Goal: Information Seeking & Learning: Understand process/instructions

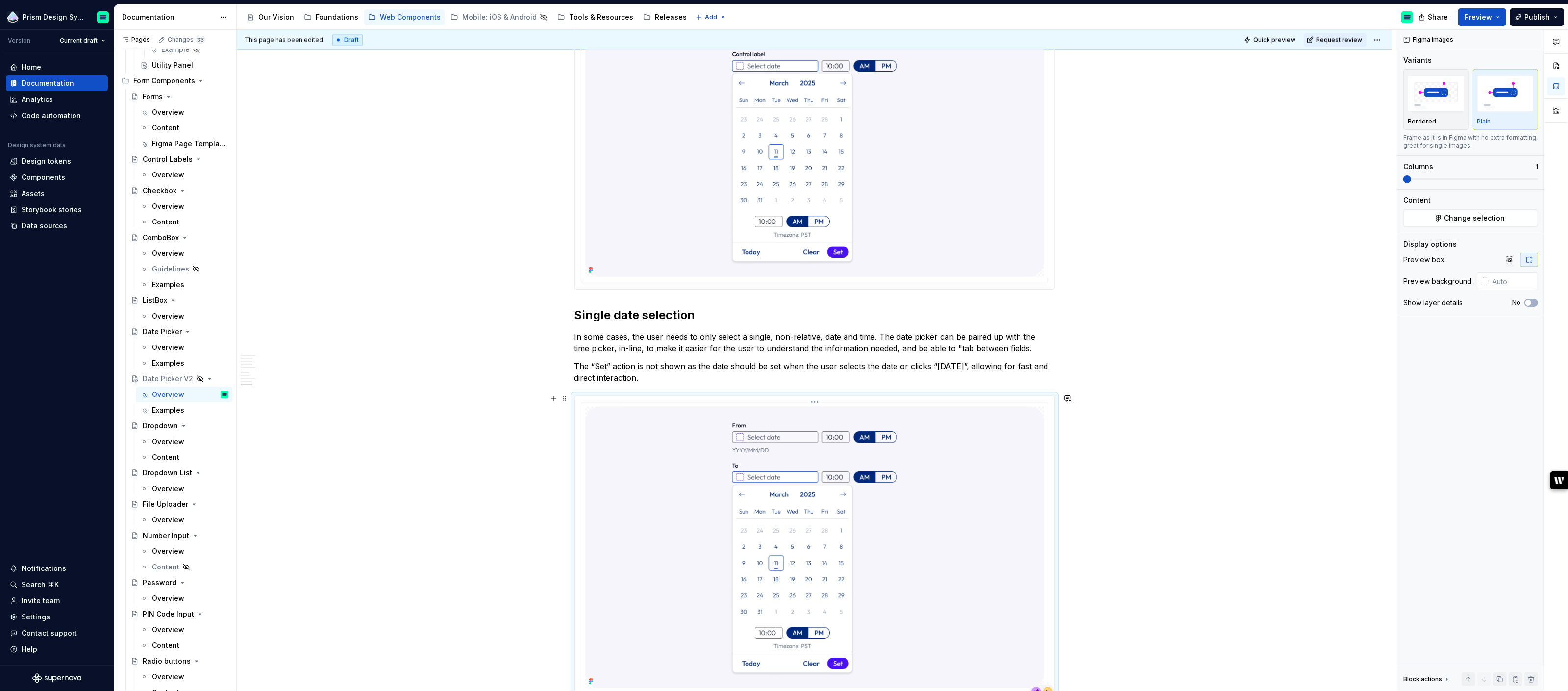
scroll to position [2640, 0]
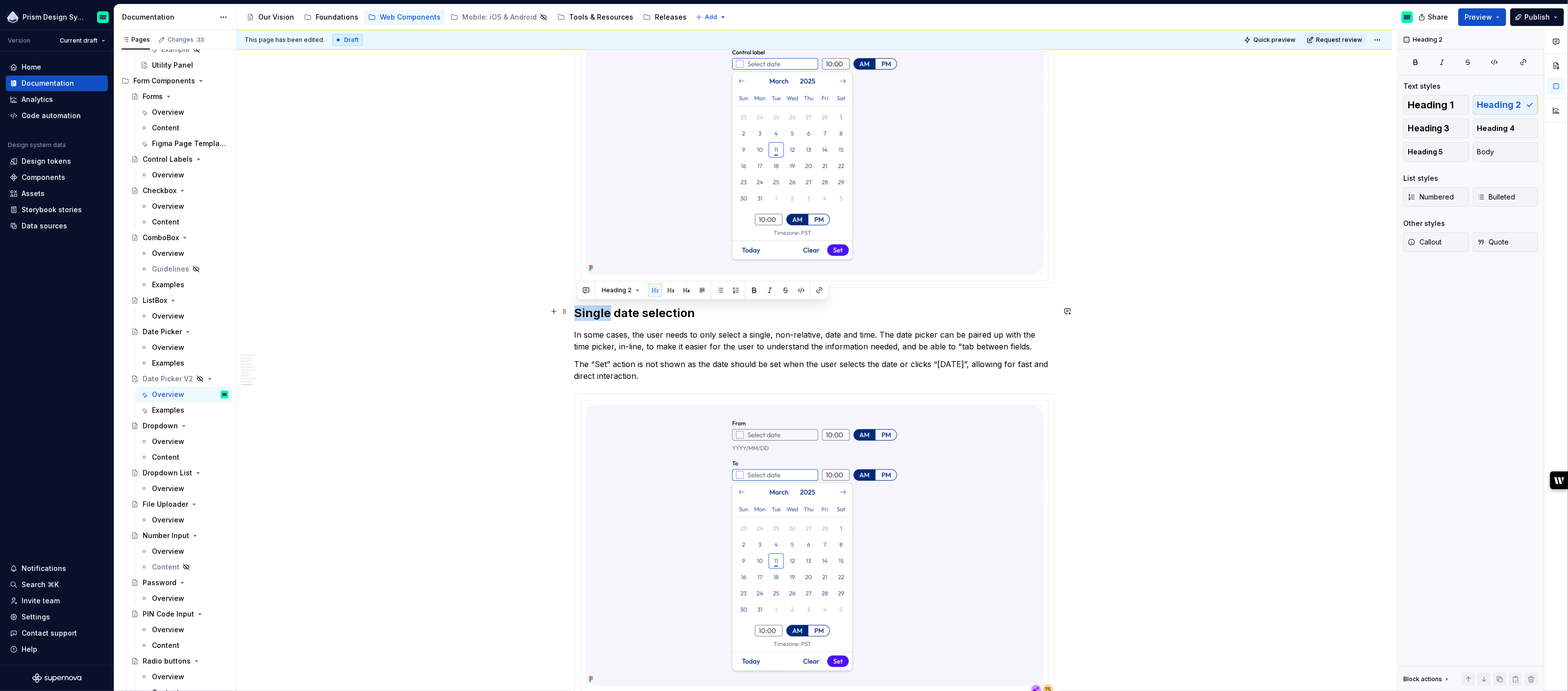
drag, startPoint x: 612, startPoint y: 310, endPoint x: 580, endPoint y: 310, distance: 32.0
click at [580, 310] on h2 "Single date selection" at bounding box center [815, 313] width 480 height 16
click at [695, 313] on h2 "Date range selection" at bounding box center [815, 313] width 480 height 16
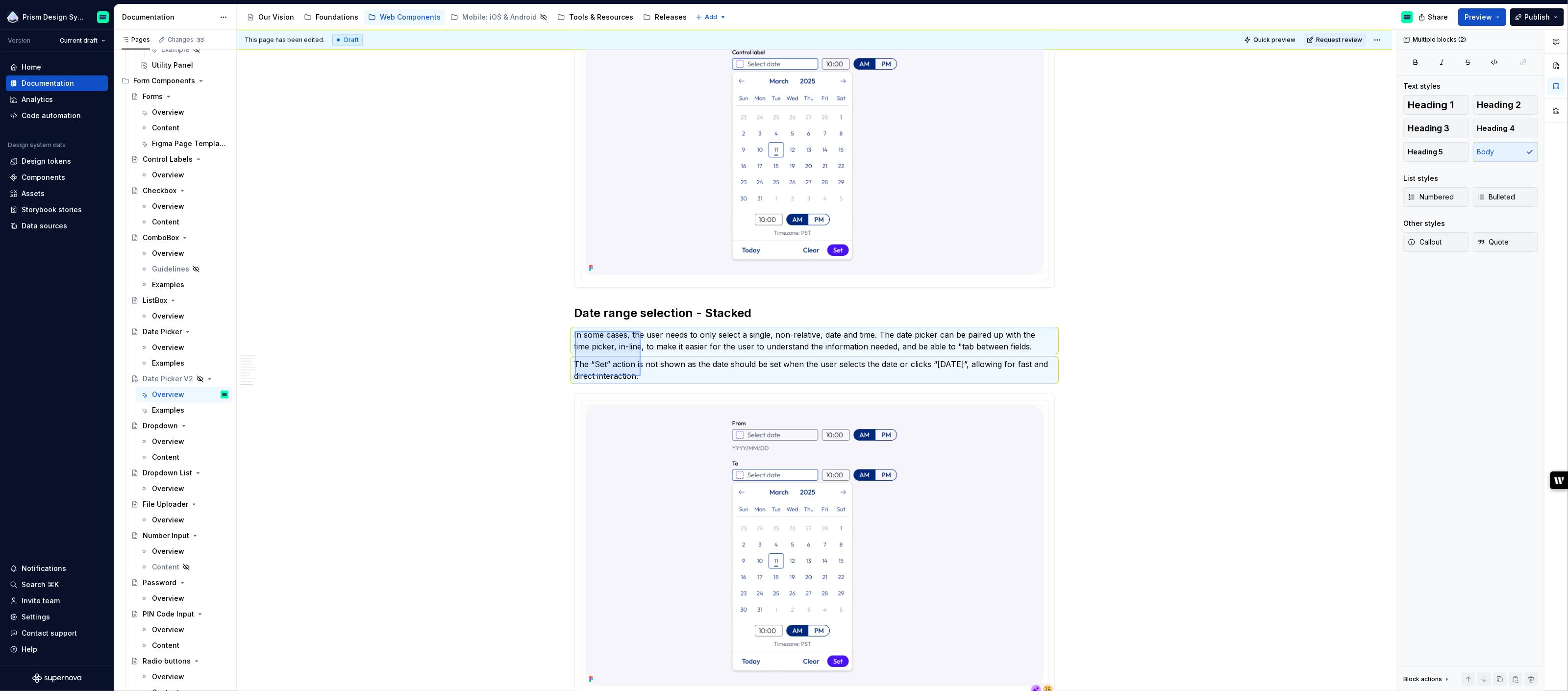
drag, startPoint x: 575, startPoint y: 331, endPoint x: 640, endPoint y: 376, distance: 79.1
click at [640, 376] on div "This page has been edited. Draft Quick preview Request review Hidden page Date …" at bounding box center [817, 361] width 1160 height 662
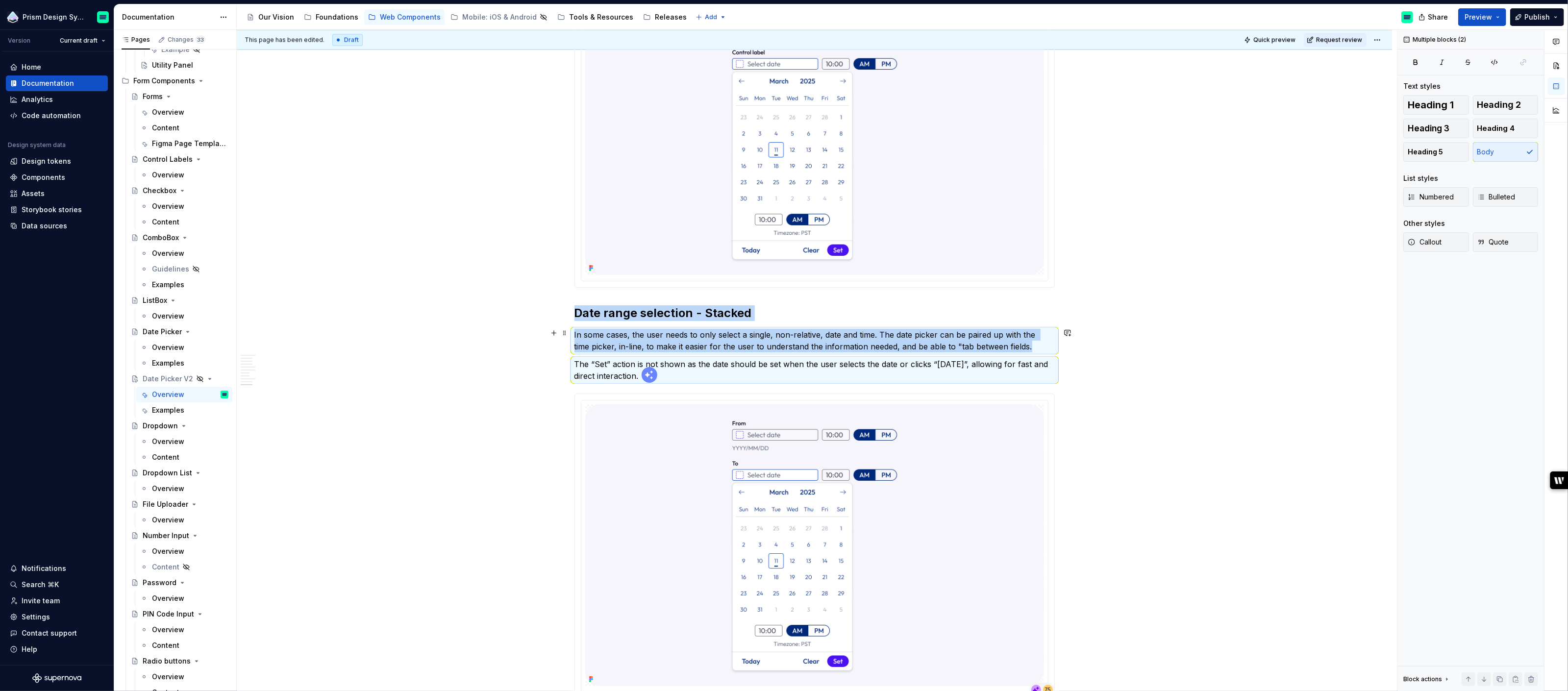
click at [615, 340] on p "In some cases, the user needs to only select a single, non-relative, date and t…" at bounding box center [815, 341] width 480 height 24
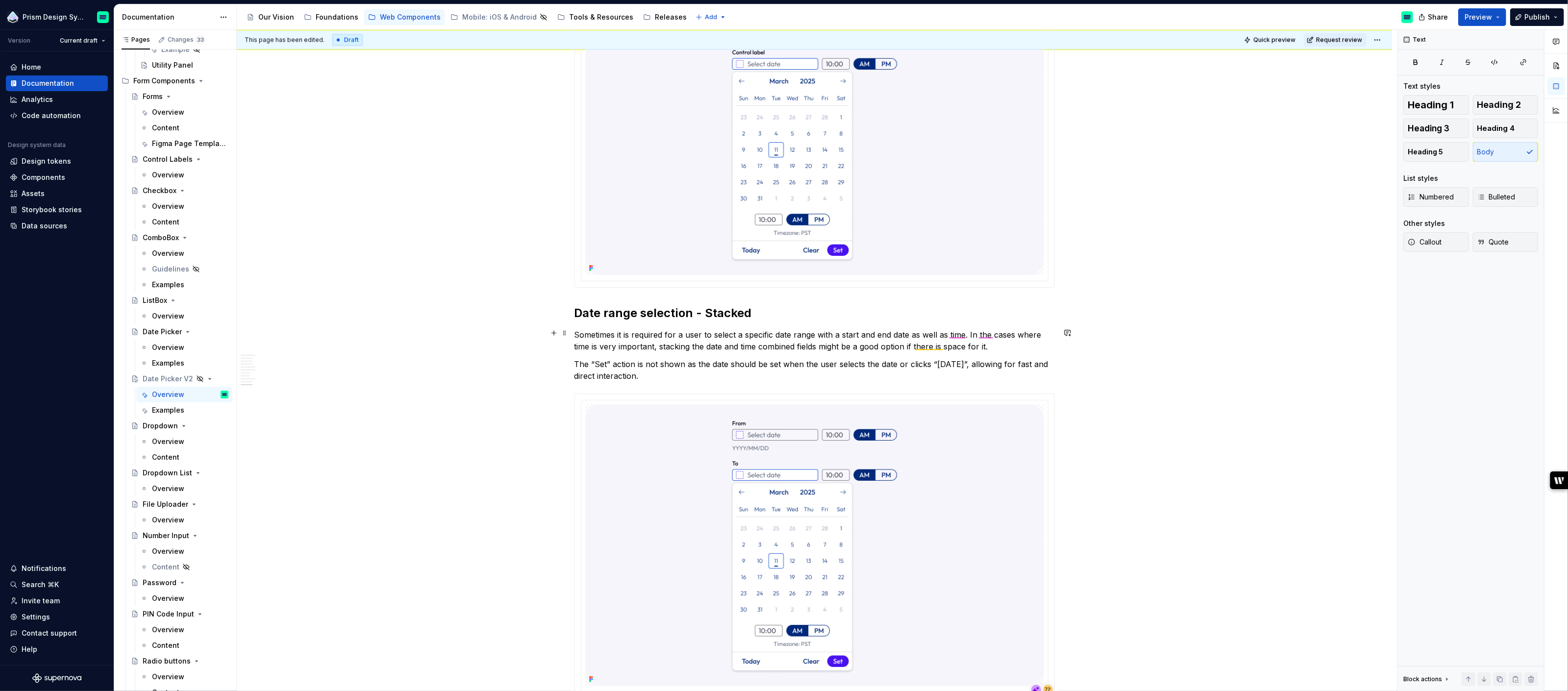
click at [963, 331] on p "Sometimes it is required for a user to select a specific date range with a star…" at bounding box center [815, 341] width 480 height 24
click at [970, 347] on div "a time Grammar" at bounding box center [982, 350] width 71 height 27
click at [987, 331] on p "Sometimes it is required for a user to select a specific date range with a star…" at bounding box center [815, 341] width 480 height 24
click at [1032, 355] on div "the Grammar" at bounding box center [1018, 353] width 71 height 32
click at [818, 346] on p "Sometimes it is required for a user to select a specific date range with a star…" at bounding box center [815, 341] width 480 height 24
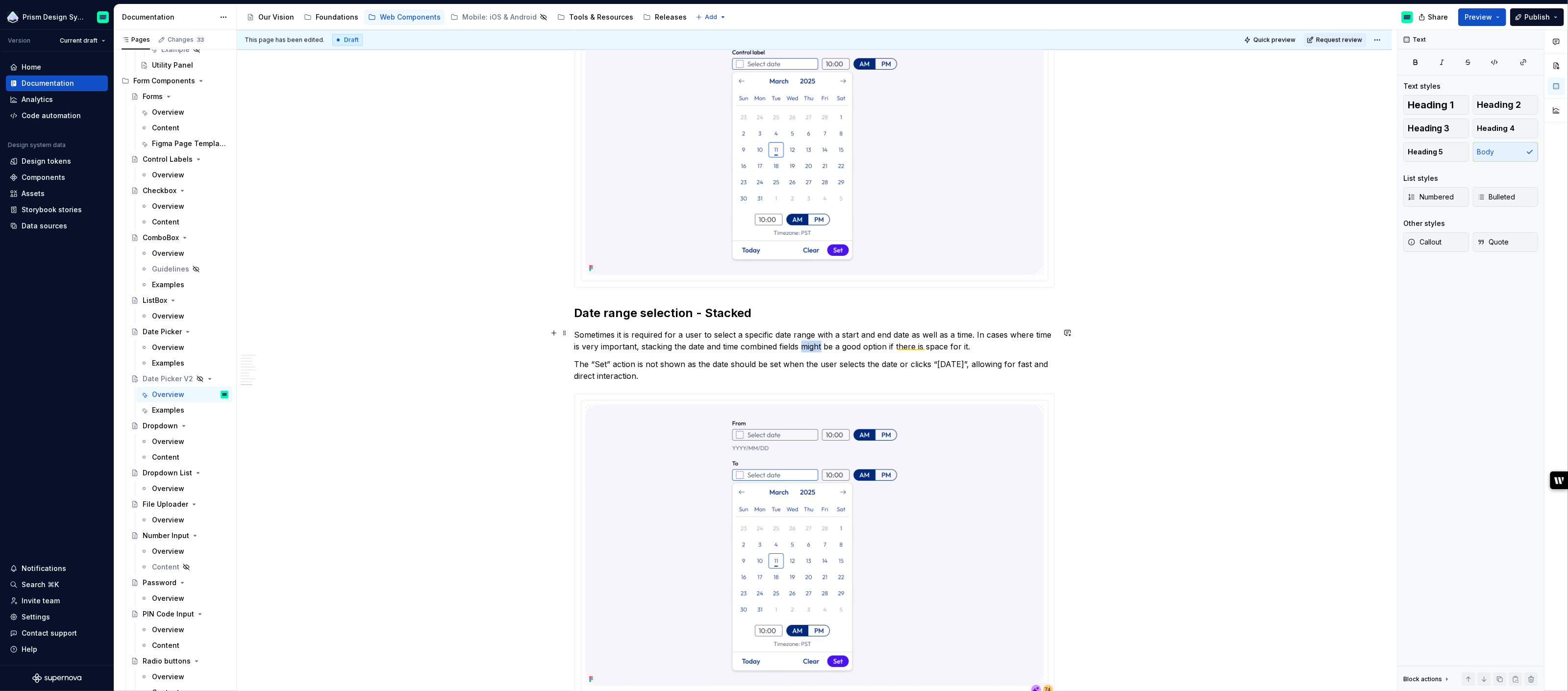
click at [818, 346] on p "Sometimes it is required for a user to select a specific date range with a star…" at bounding box center [815, 341] width 480 height 24
click at [881, 344] on p "Sometimes it is required for a user to select a specific date range with a star…" at bounding box center [815, 341] width 480 height 24
click at [901, 345] on p "Sometimes it is required for a user to select a specific date range with a star…" at bounding box center [815, 341] width 480 height 24
click at [938, 337] on p "Sometimes it is required for a user to select a specific date range with a star…" at bounding box center [815, 341] width 480 height 24
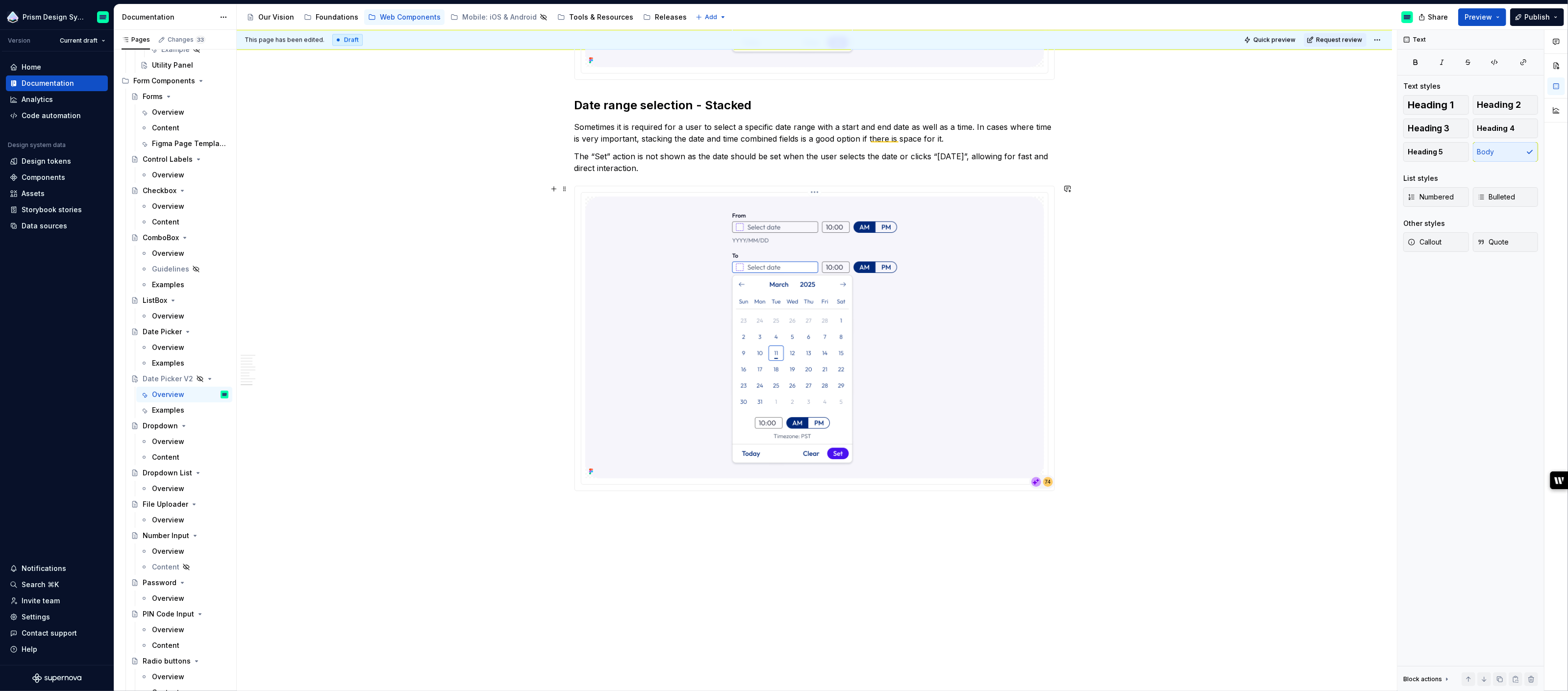
scroll to position [2863, 0]
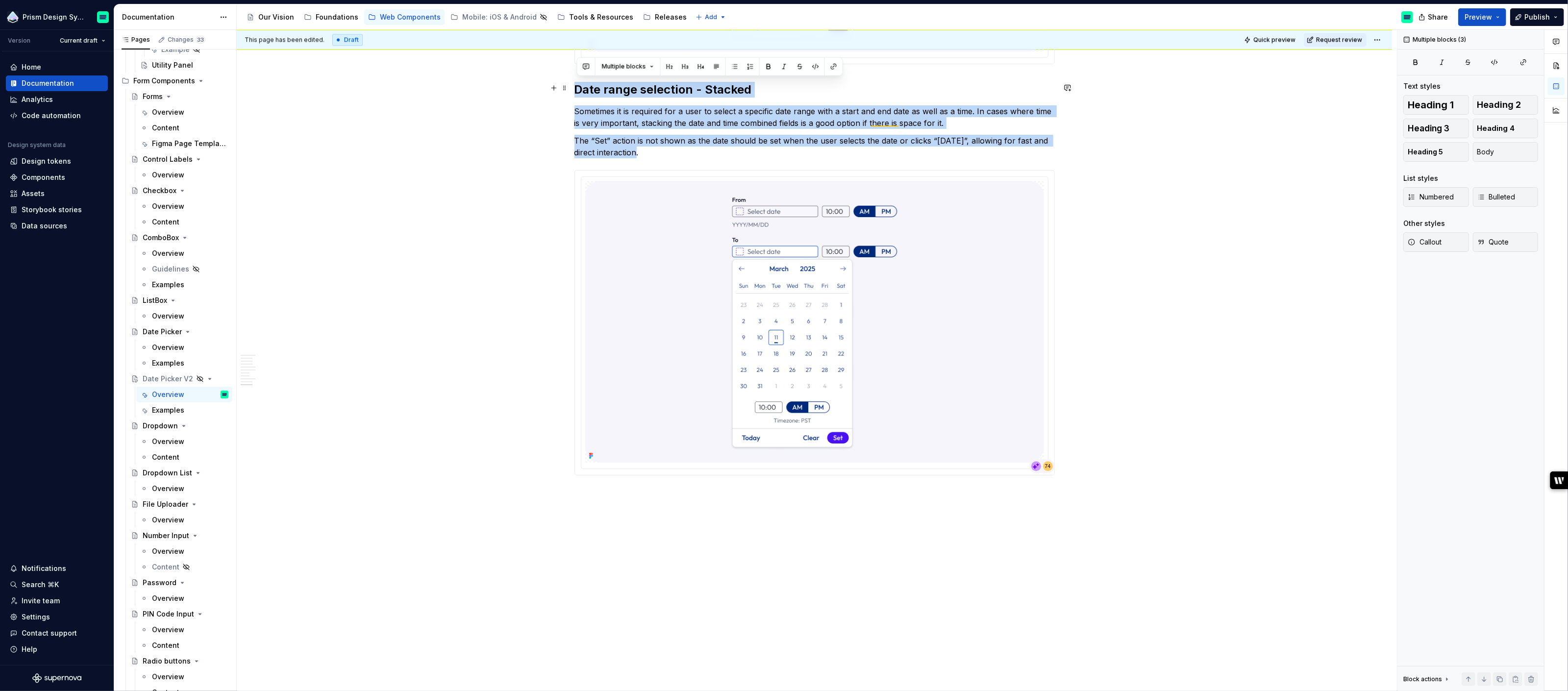
drag, startPoint x: 647, startPoint y: 148, endPoint x: 576, endPoint y: 89, distance: 92.3
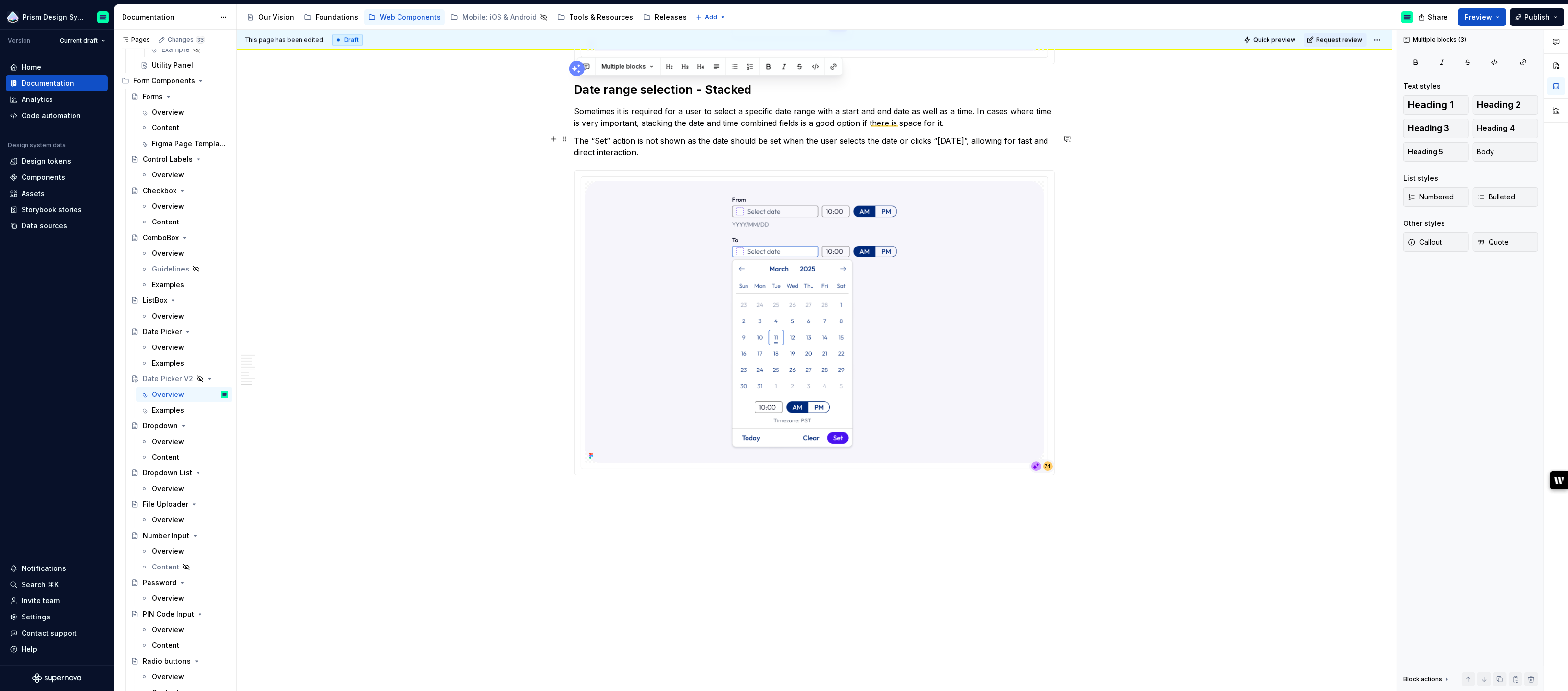
click at [660, 152] on p "The “Set” action is not shown as the date should be set when the user selects t…" at bounding box center [815, 146] width 480 height 24
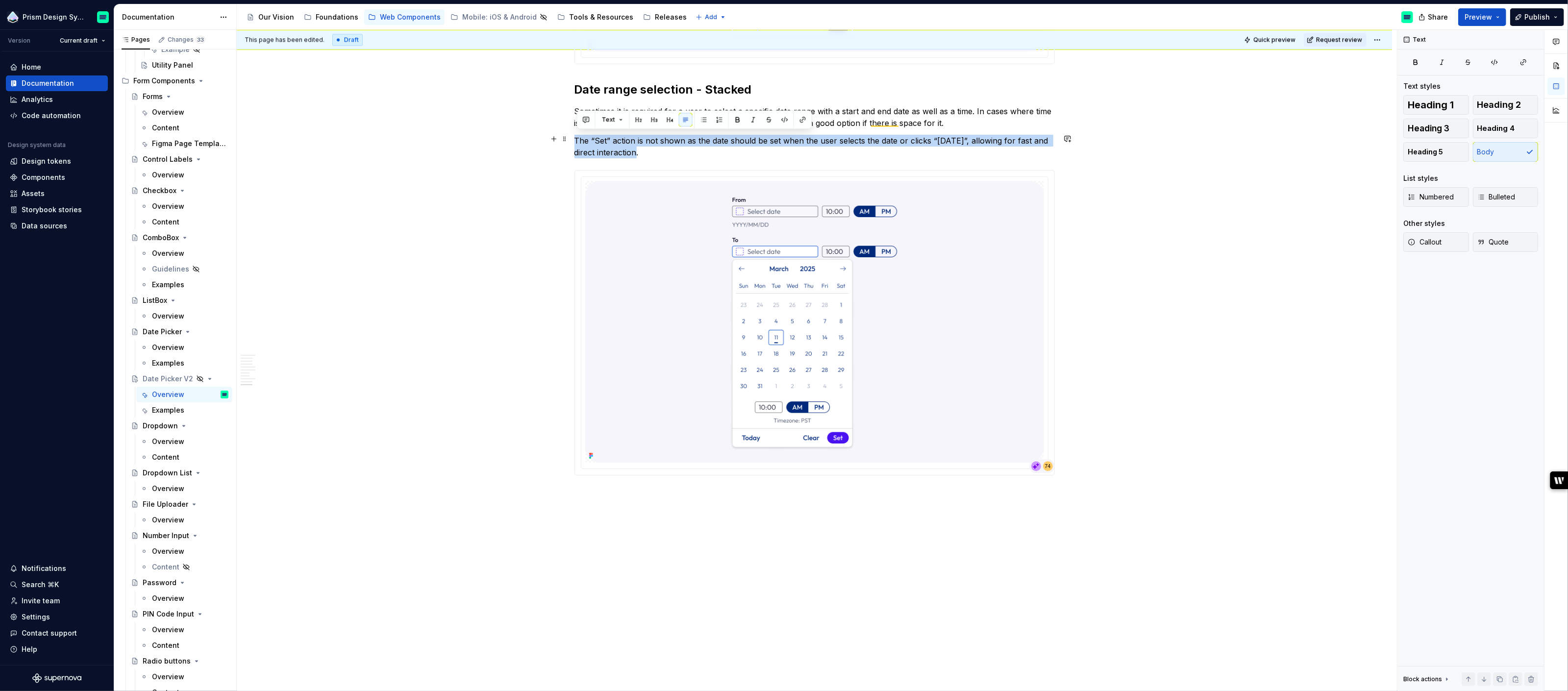
drag, startPoint x: 660, startPoint y: 152, endPoint x: 579, endPoint y: 140, distance: 81.9
click at [579, 140] on p "The “Set” action is not shown as the date should be set when the user selects t…" at bounding box center [815, 146] width 480 height 24
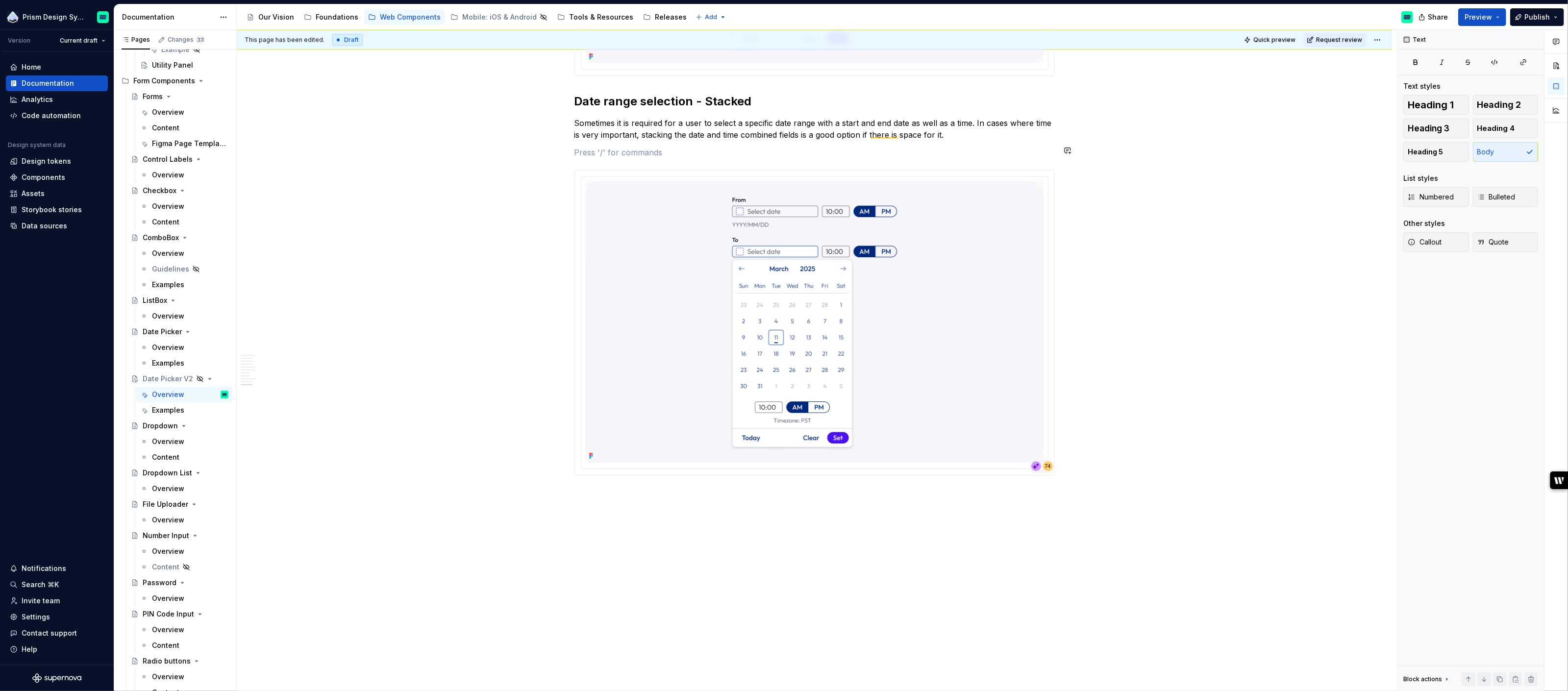
scroll to position [2834, 0]
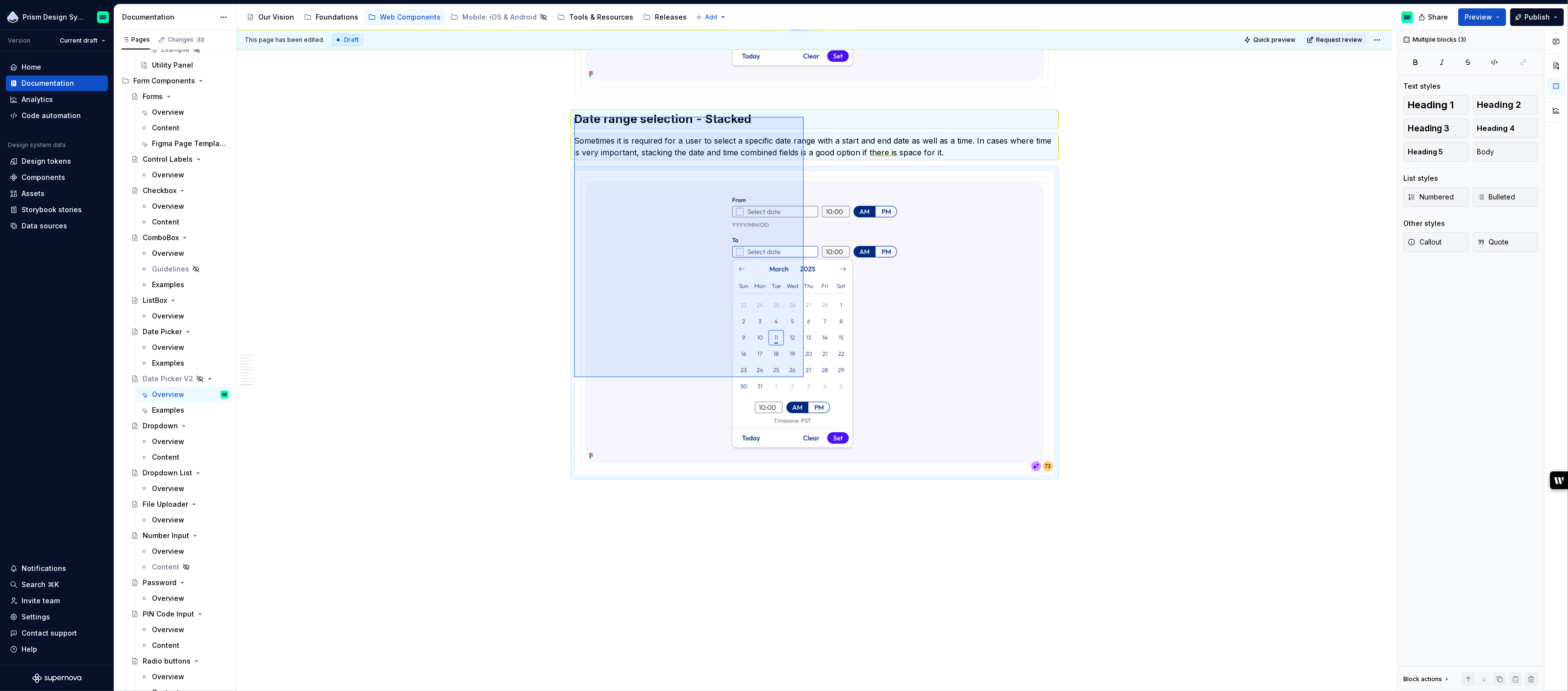
drag, startPoint x: 574, startPoint y: 116, endPoint x: 804, endPoint y: 377, distance: 347.9
click at [804, 377] on div "This page has been edited. Draft Quick preview Request review Hidden page Date …" at bounding box center [817, 361] width 1160 height 662
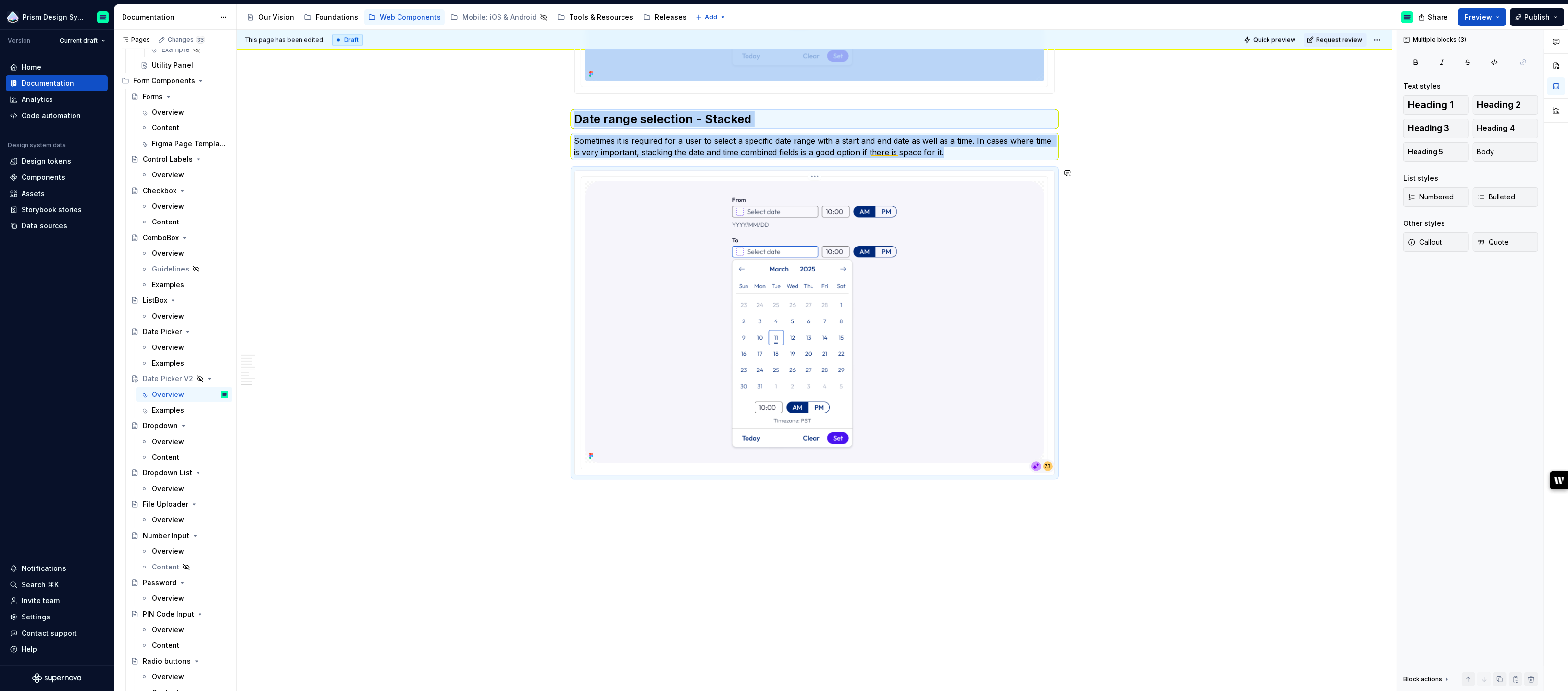
copy div "Date range selection - Stacked Sometimes it is required for a user to select a …"
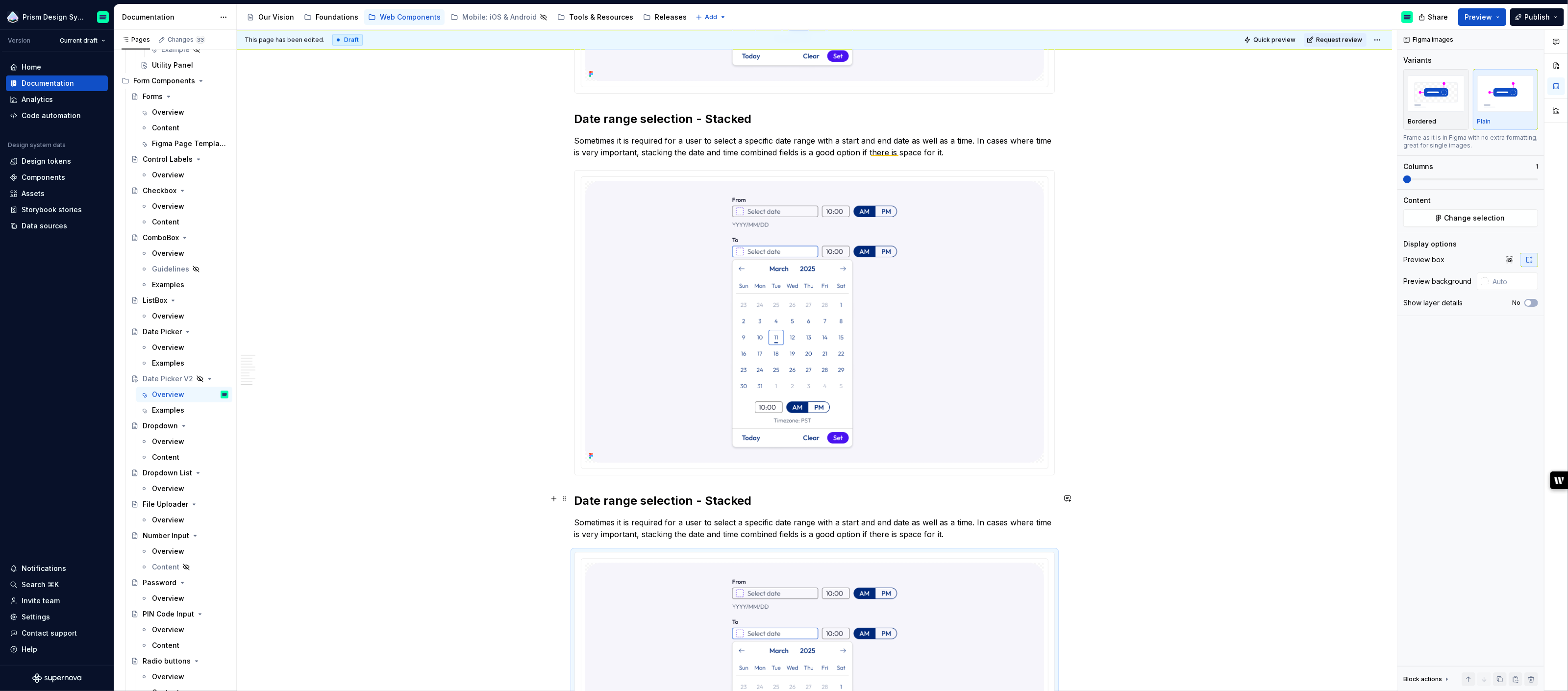
click at [725, 496] on h2 "Date range selection - Stacked" at bounding box center [815, 501] width 480 height 16
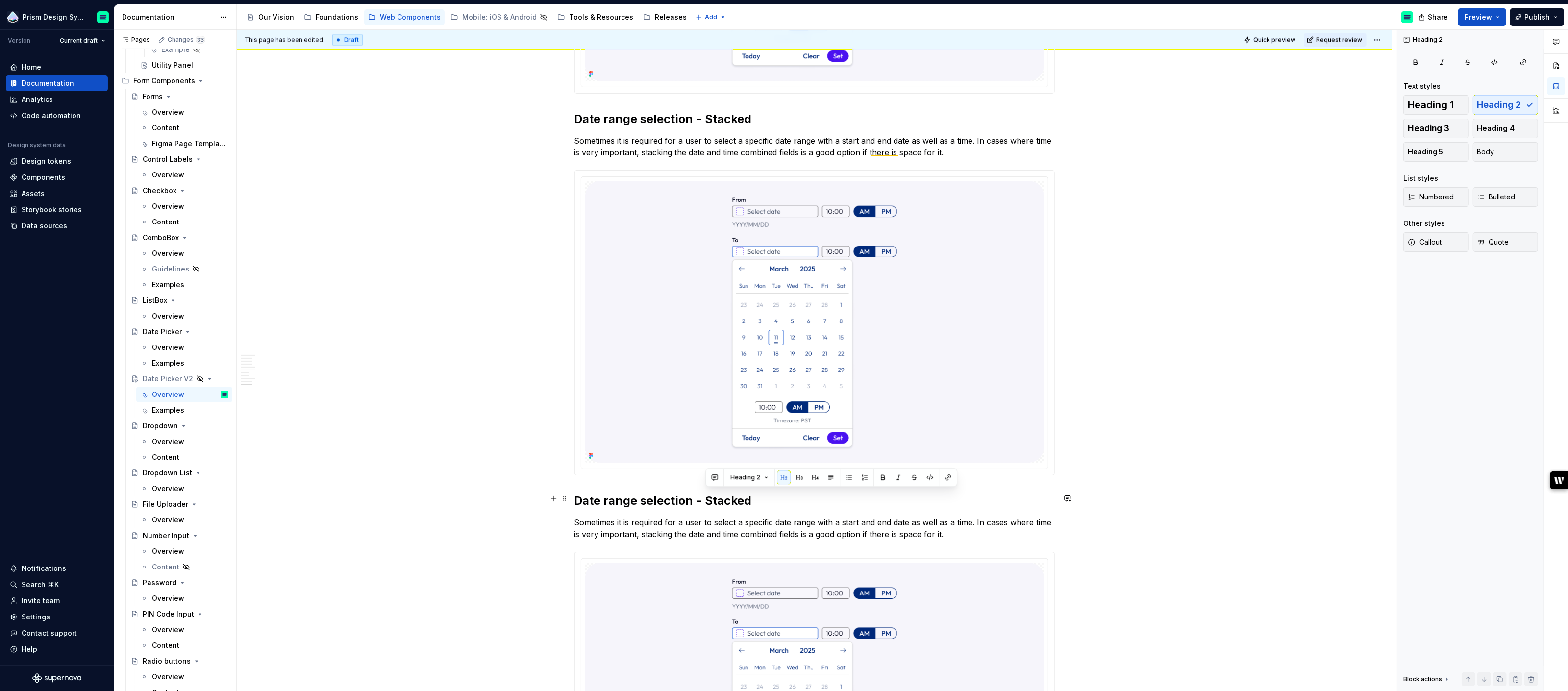
click at [725, 496] on h2 "Date range selection - Stacked" at bounding box center [815, 501] width 480 height 16
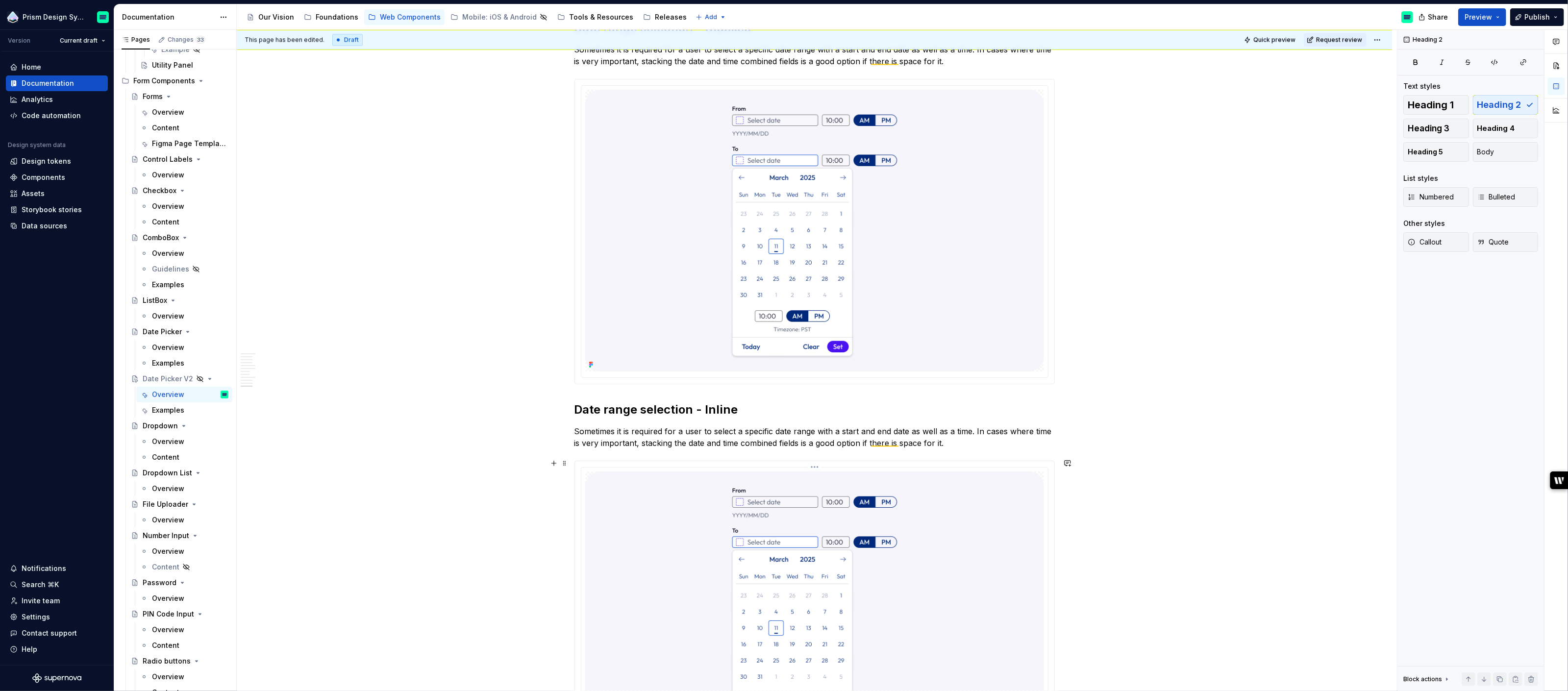
scroll to position [2950, 0]
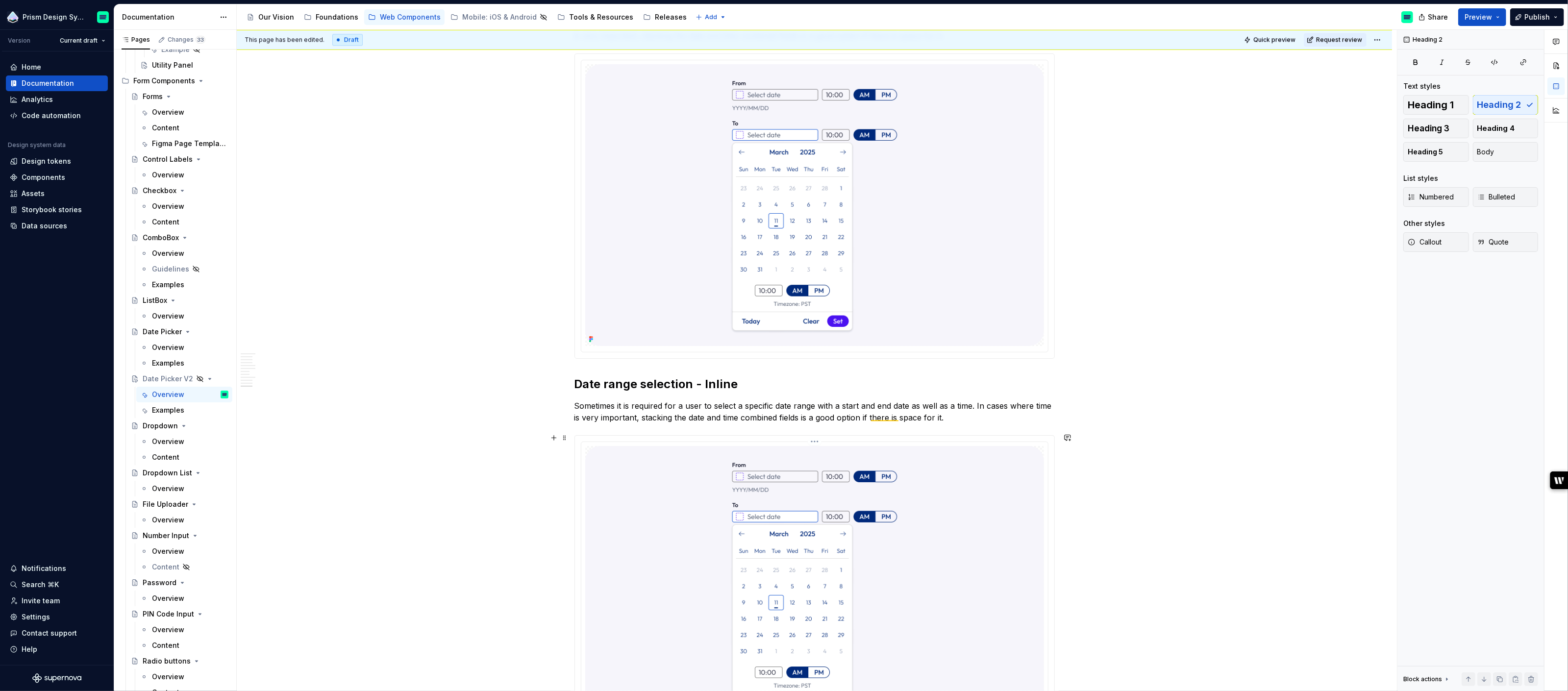
click at [778, 505] on img at bounding box center [814, 587] width 459 height 282
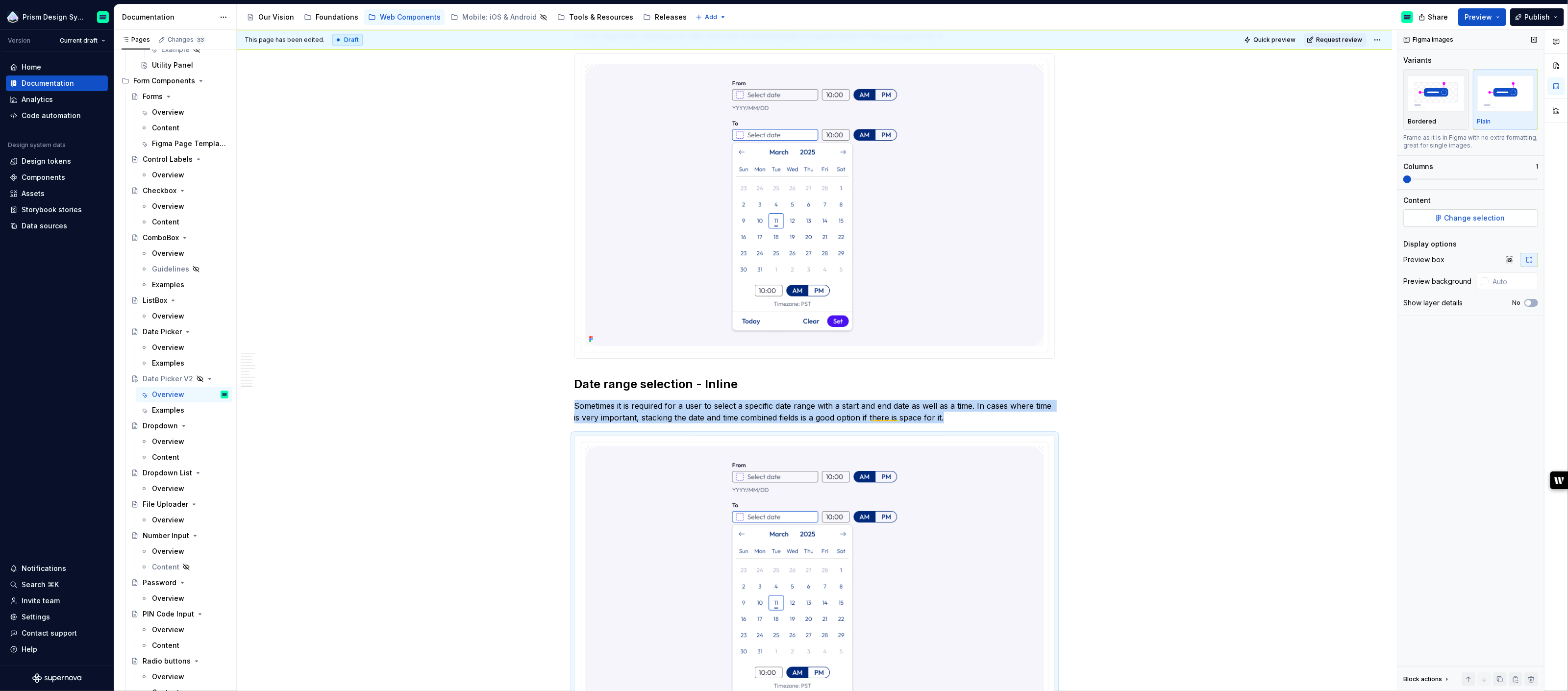
click at [1484, 216] on span "Change selection" at bounding box center [1475, 218] width 61 height 10
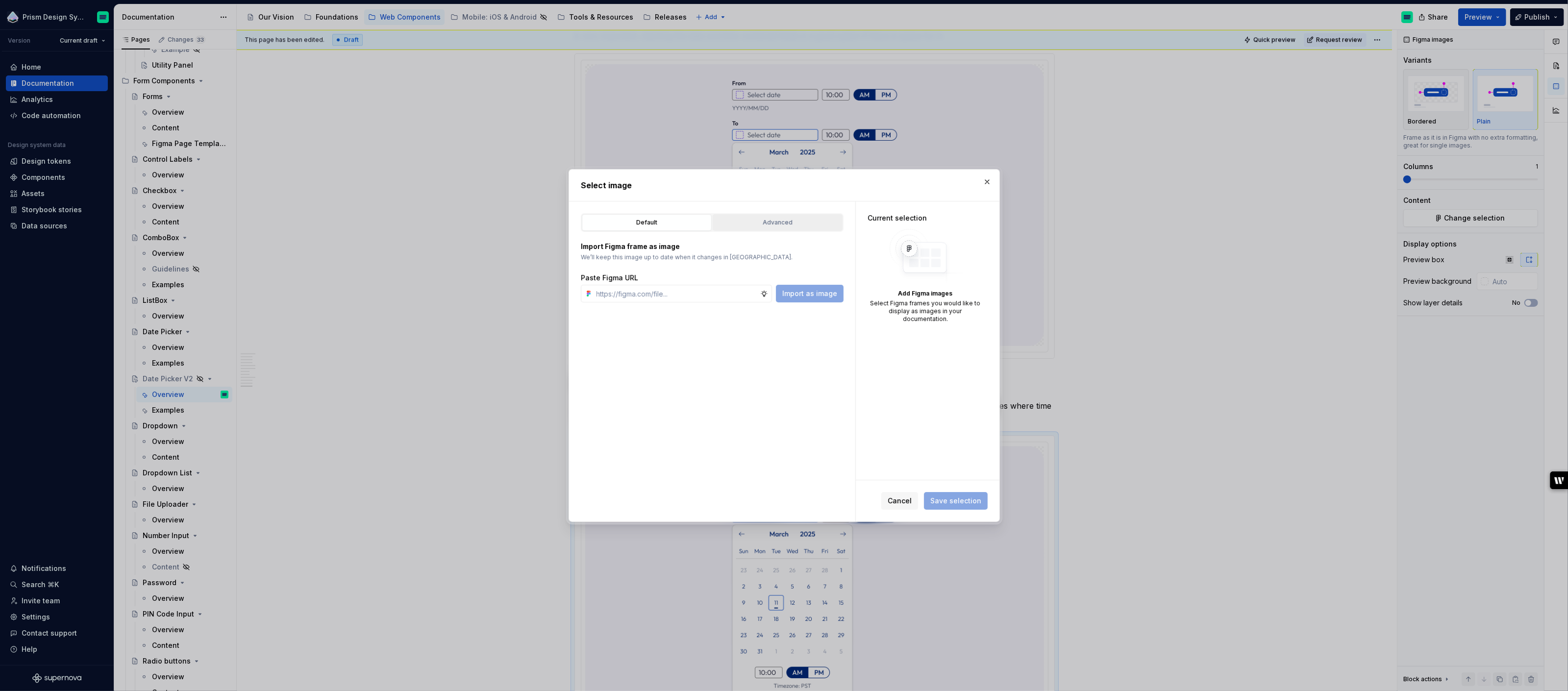
click at [764, 221] on div "Advanced" at bounding box center [778, 222] width 123 height 10
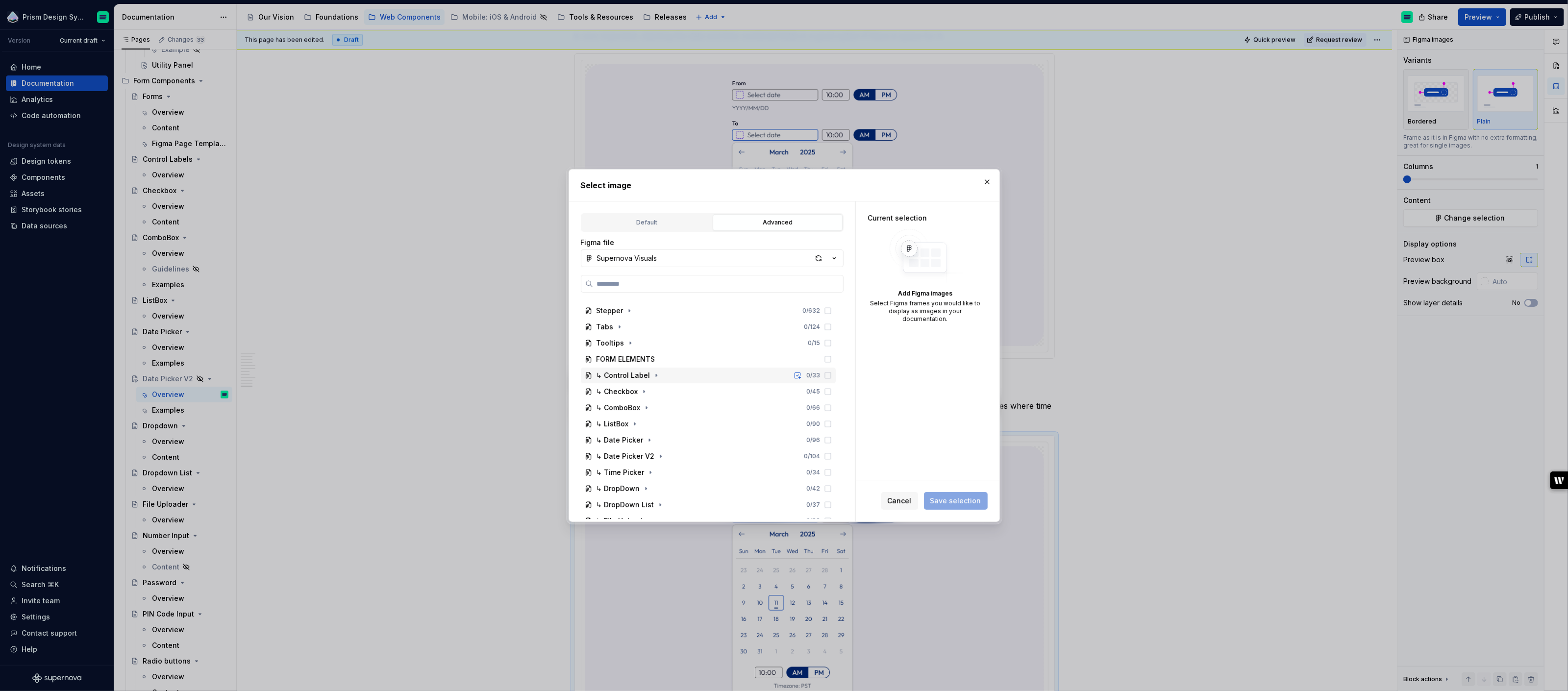
scroll to position [537, 0]
click at [660, 448] on icon "button" at bounding box center [661, 449] width 1 height 2
click at [650, 386] on icon "button" at bounding box center [651, 385] width 8 height 8
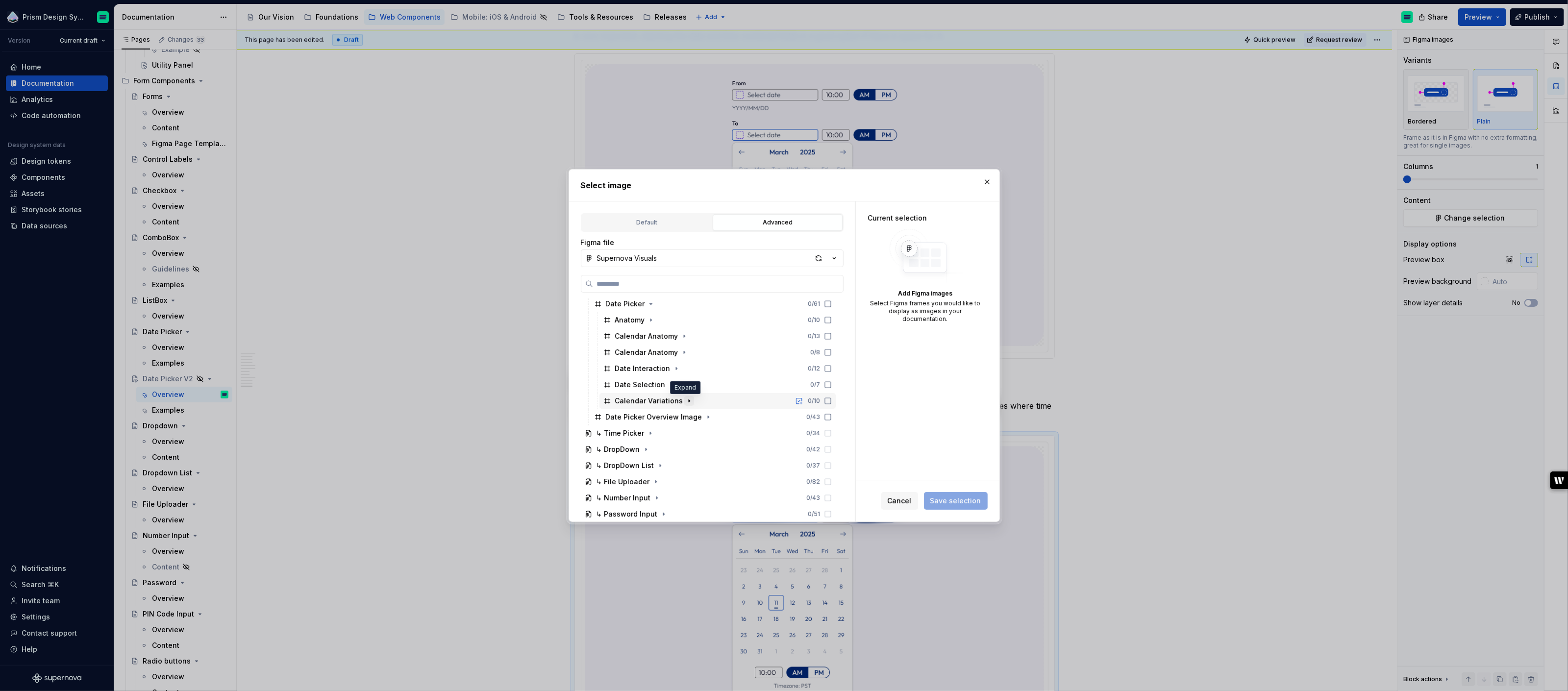
click at [686, 401] on icon "button" at bounding box center [689, 400] width 8 height 8
click at [685, 445] on div "Inline Range 0 / 2" at bounding box center [722, 450] width 227 height 16
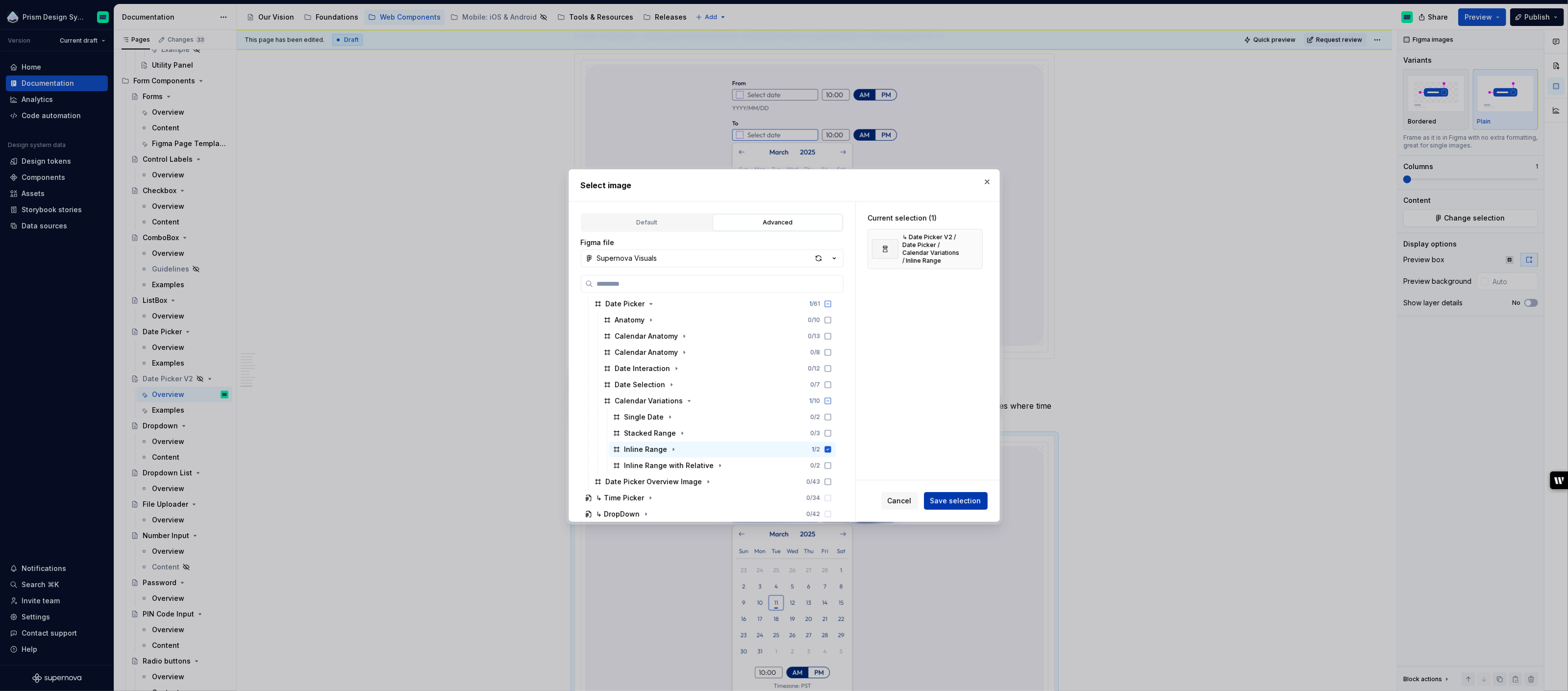
click at [963, 502] on span "Save selection" at bounding box center [956, 501] width 51 height 10
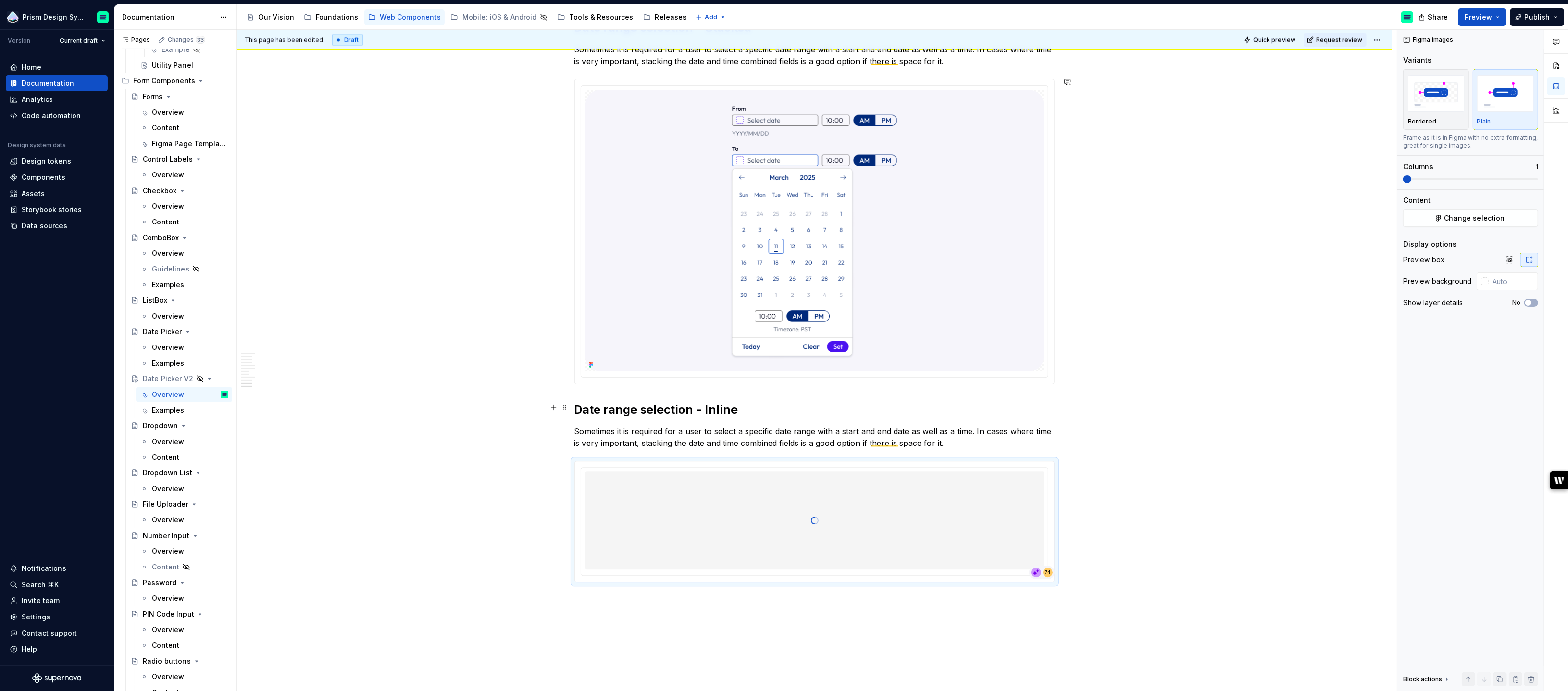
scroll to position [2925, 0]
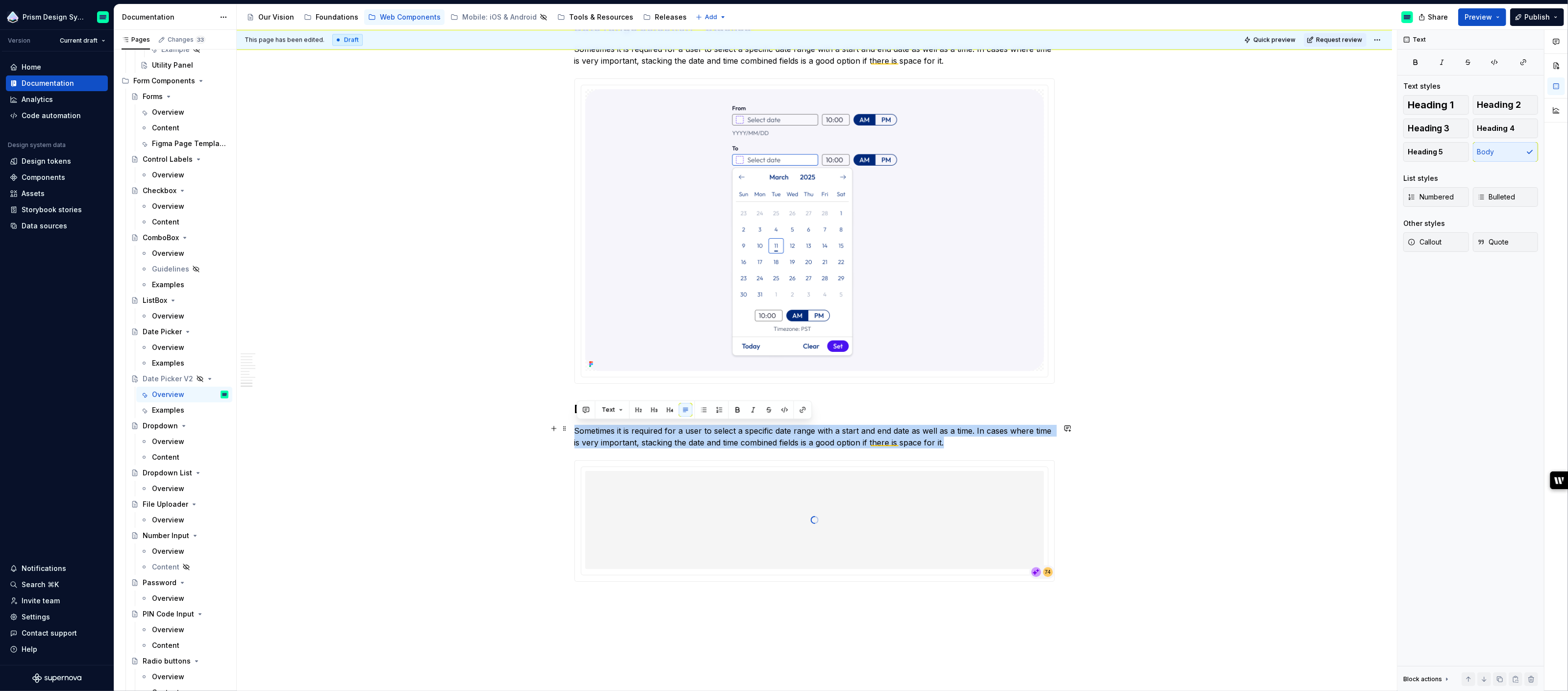
drag, startPoint x: 578, startPoint y: 427, endPoint x: 949, endPoint y: 442, distance: 371.3
click at [949, 442] on p "Sometimes it is required for a user to select a specific date range with a star…" at bounding box center [815, 436] width 480 height 24
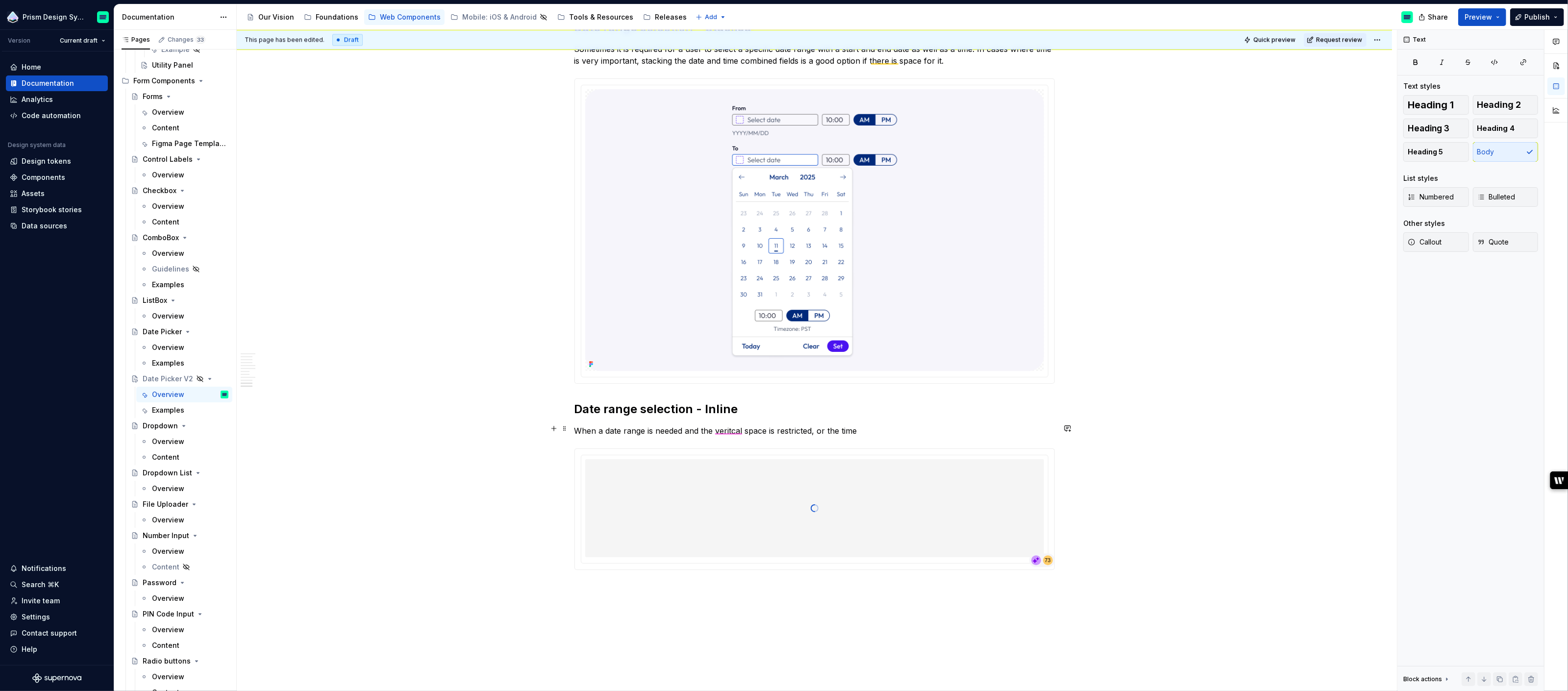
click at [733, 430] on p "When a date range is needed and the veritcal space is restricted, or the time" at bounding box center [815, 430] width 480 height 12
click at [744, 441] on div "vertical Spelling" at bounding box center [747, 445] width 71 height 27
click at [863, 430] on p "When a date range is needed and the vertical space is restricted, or the time" at bounding box center [815, 430] width 480 height 12
click at [916, 428] on p "When a date range is needed and the vertical space is restricted, or the time i…" at bounding box center [815, 430] width 480 height 12
click at [986, 427] on p "When a date range is needed and the vertical space is restricted, or the time i…" at bounding box center [815, 430] width 480 height 12
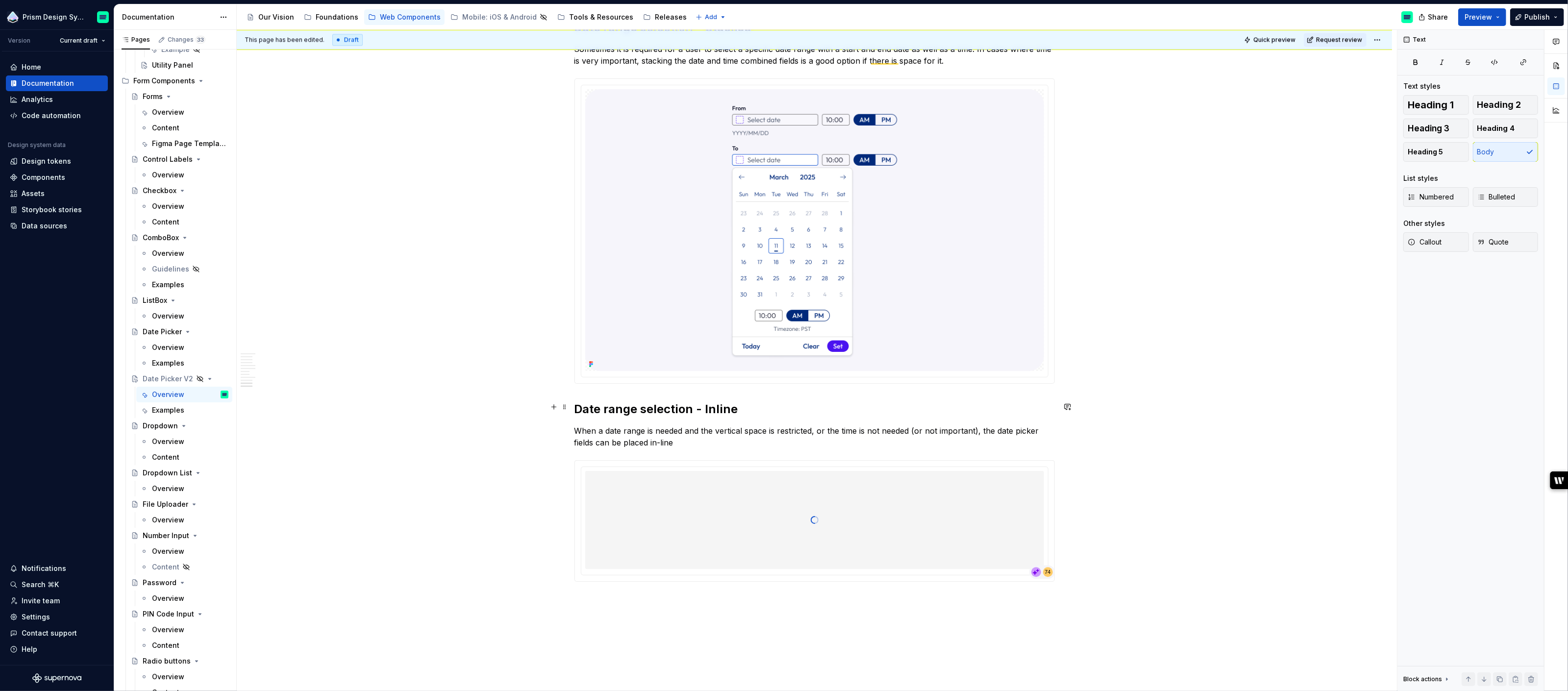
click at [714, 408] on h2 "Date range selection - Inline" at bounding box center [815, 409] width 480 height 16
click at [703, 436] on p "When a date range is needed and the vertical space is restricted, or the time i…" at bounding box center [815, 436] width 480 height 24
click at [669, 444] on html "Prism Design System Version Current draft Home Documentation Analytics Code aut…" at bounding box center [784, 346] width 1568 height 691
click at [699, 443] on p "When a date range is needed and the vertical space is restricted, or the time i…" at bounding box center [815, 442] width 480 height 35
click at [694, 455] on p "When a date range is needed and the vertical space is restricted, or the time i…" at bounding box center [815, 442] width 480 height 35
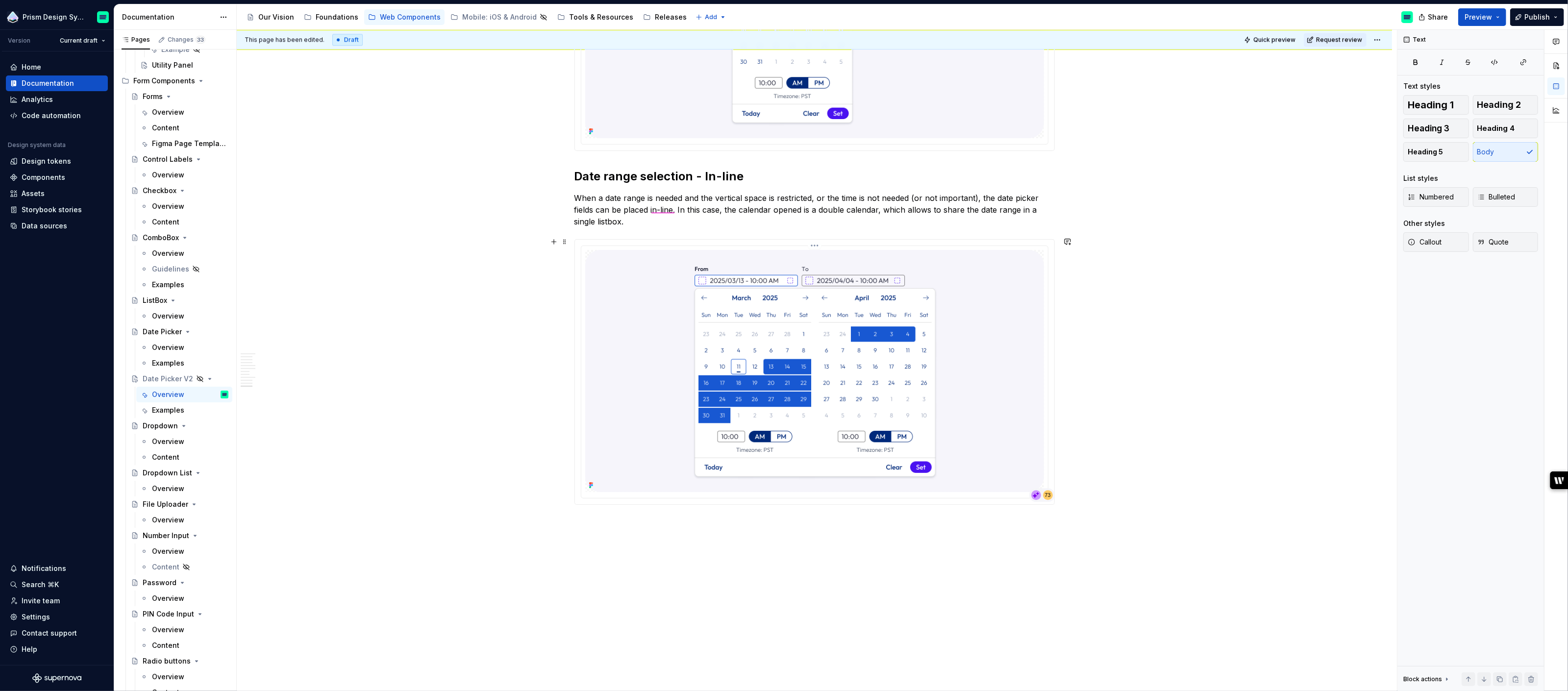
scroll to position [3162, 0]
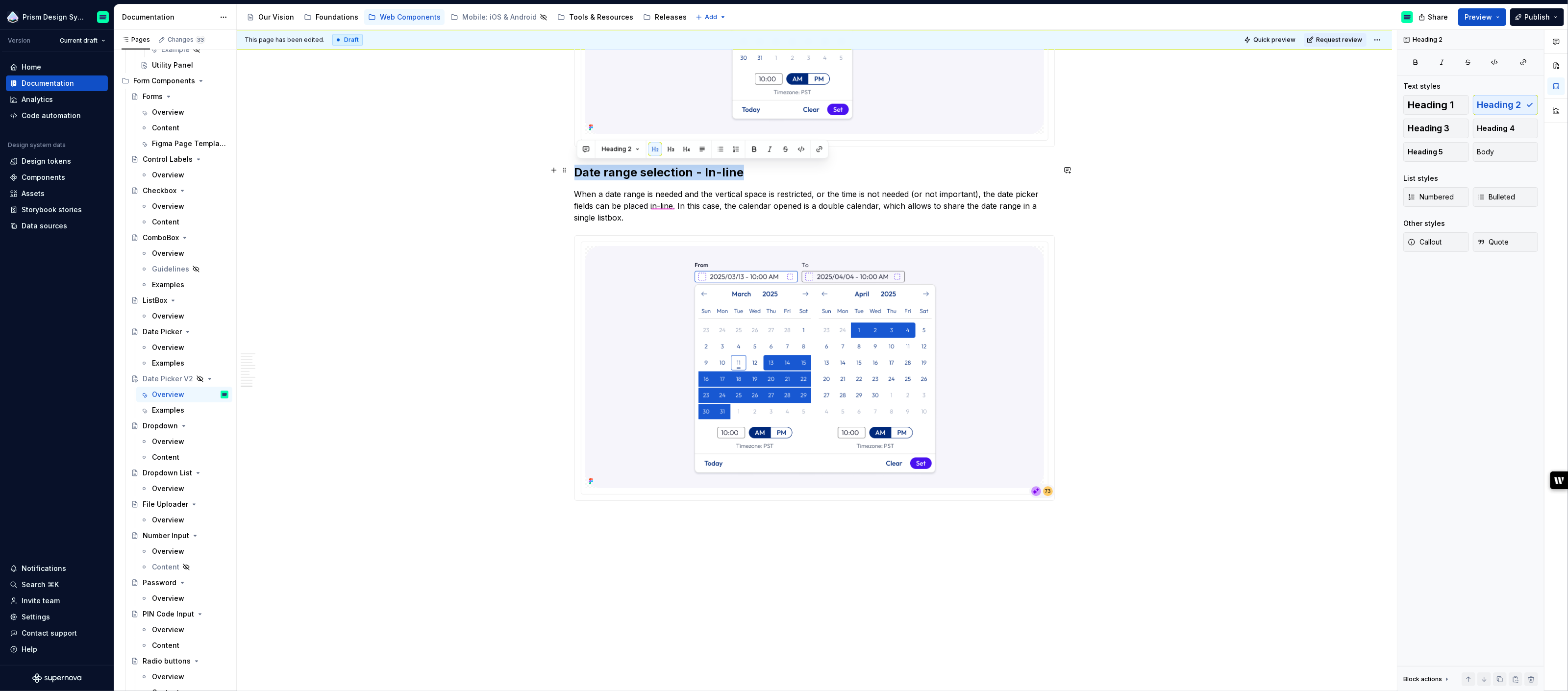
drag, startPoint x: 577, startPoint y: 168, endPoint x: 739, endPoint y: 166, distance: 162.0
click at [739, 166] on h2 "Date range selection - In-line" at bounding box center [815, 172] width 480 height 16
click at [637, 216] on p "When a date range is needed and the vertical space is restricted, or the time i…" at bounding box center [815, 206] width 480 height 35
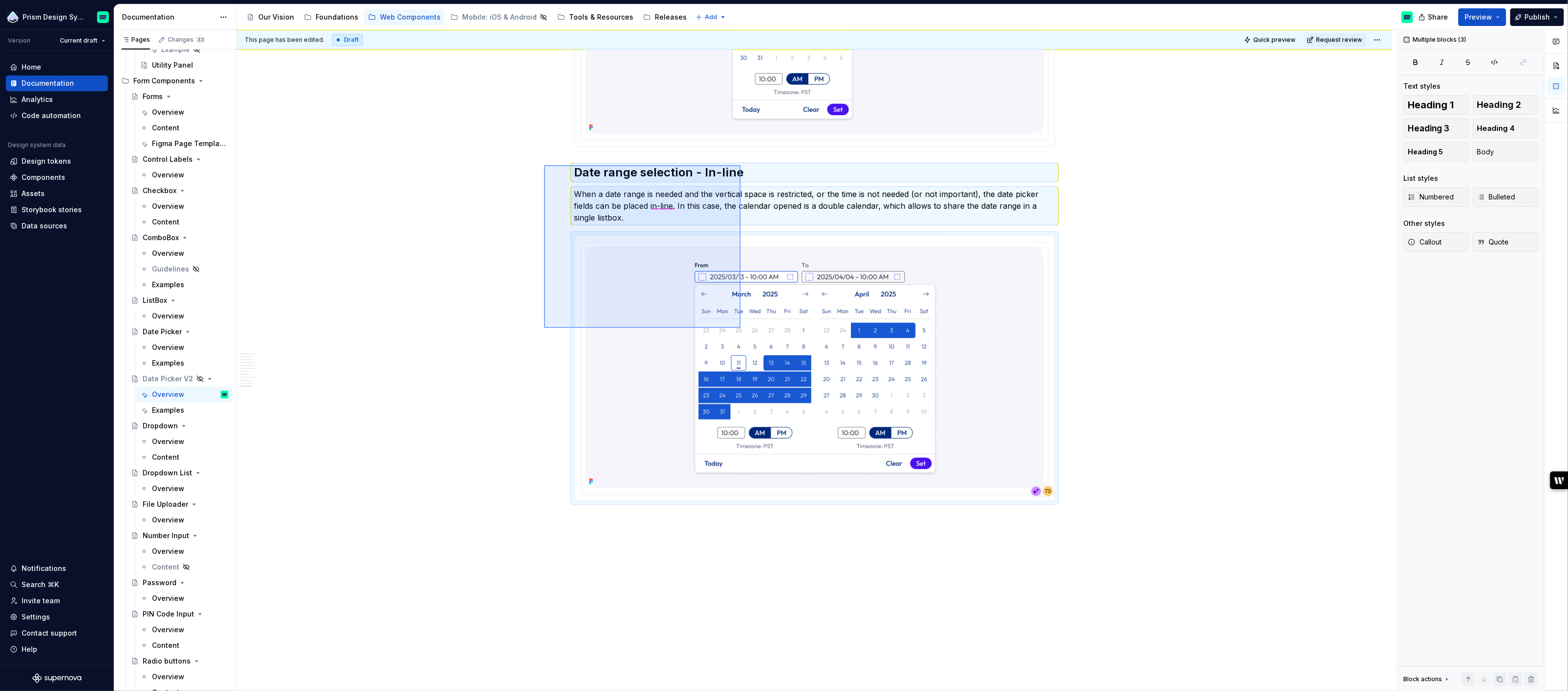
drag, startPoint x: 544, startPoint y: 165, endPoint x: 742, endPoint y: 329, distance: 257.1
click at [742, 329] on div "This page has been edited. Draft Quick preview Request review Hidden page Date …" at bounding box center [817, 361] width 1160 height 662
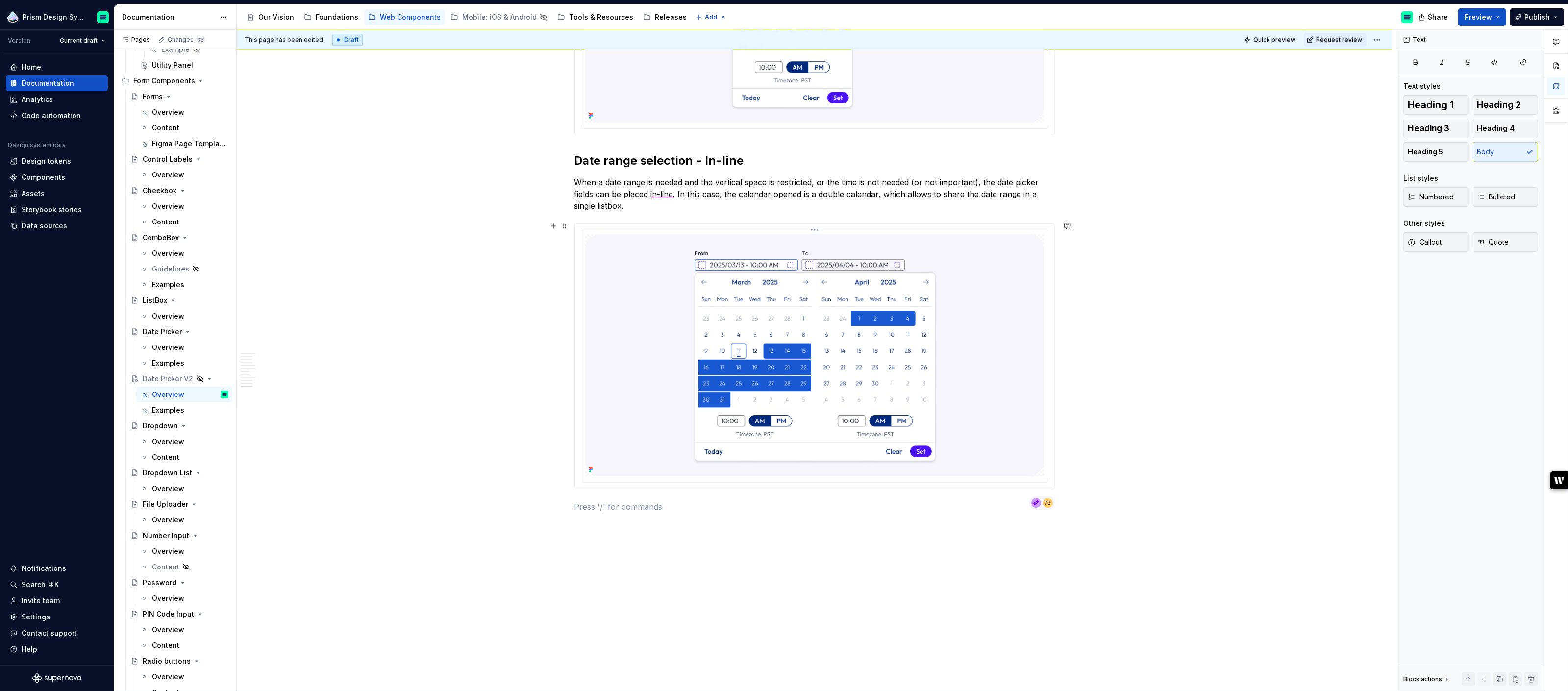
scroll to position [3208, 0]
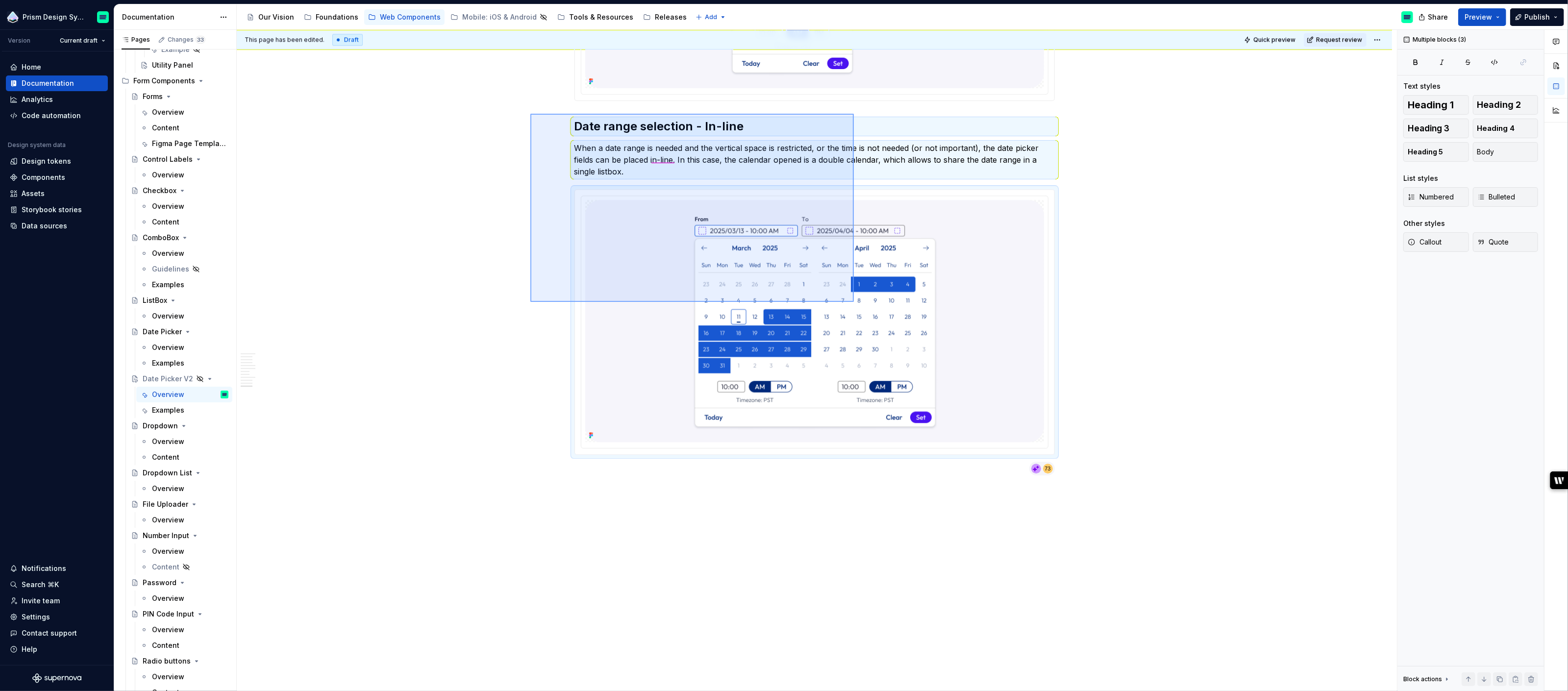
drag, startPoint x: 530, startPoint y: 114, endPoint x: 936, endPoint y: 339, distance: 464.2
click at [936, 339] on div "This page has been edited. Draft Quick preview Request review Hidden page Date …" at bounding box center [817, 361] width 1160 height 662
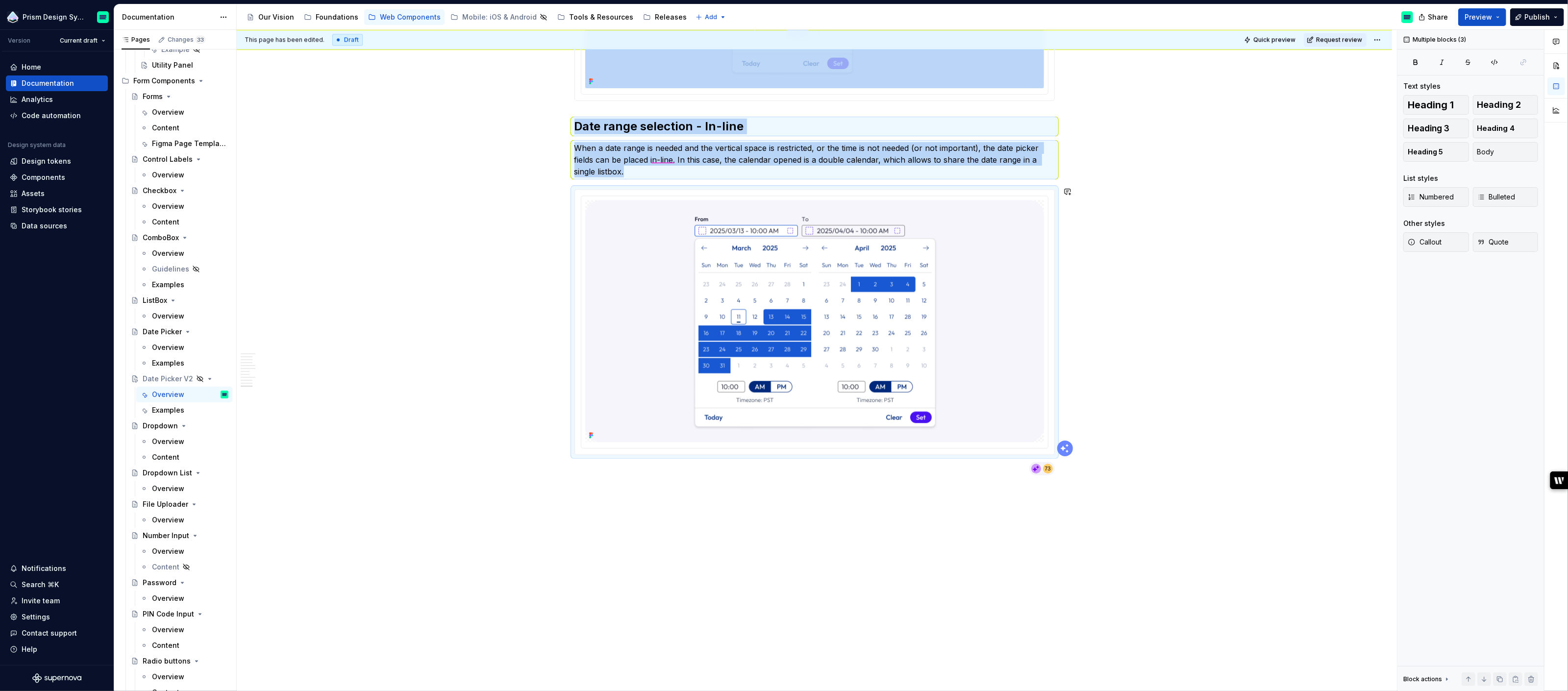
click at [784, 528] on div "This page has been edited. Draft Quick preview Request review Hidden page Date …" at bounding box center [817, 361] width 1160 height 662
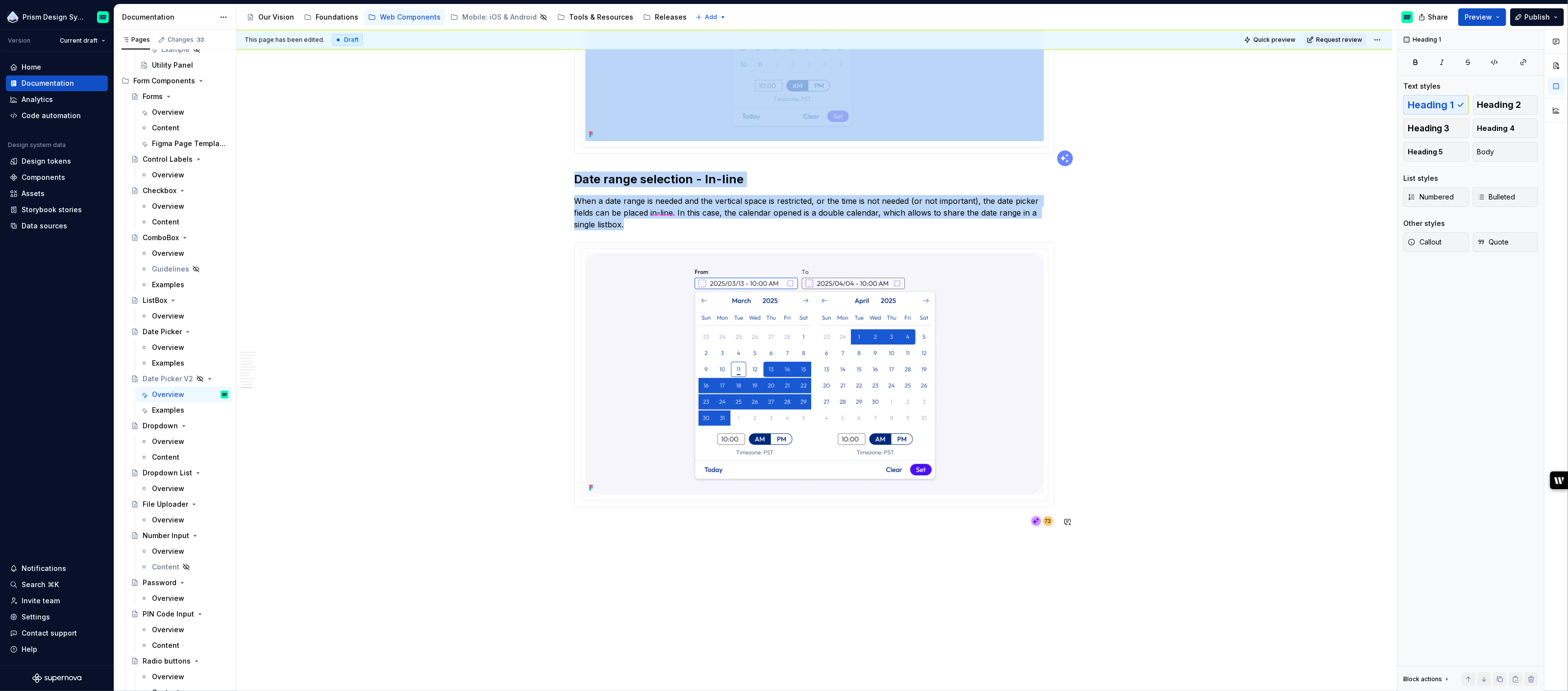
scroll to position [3572, 0]
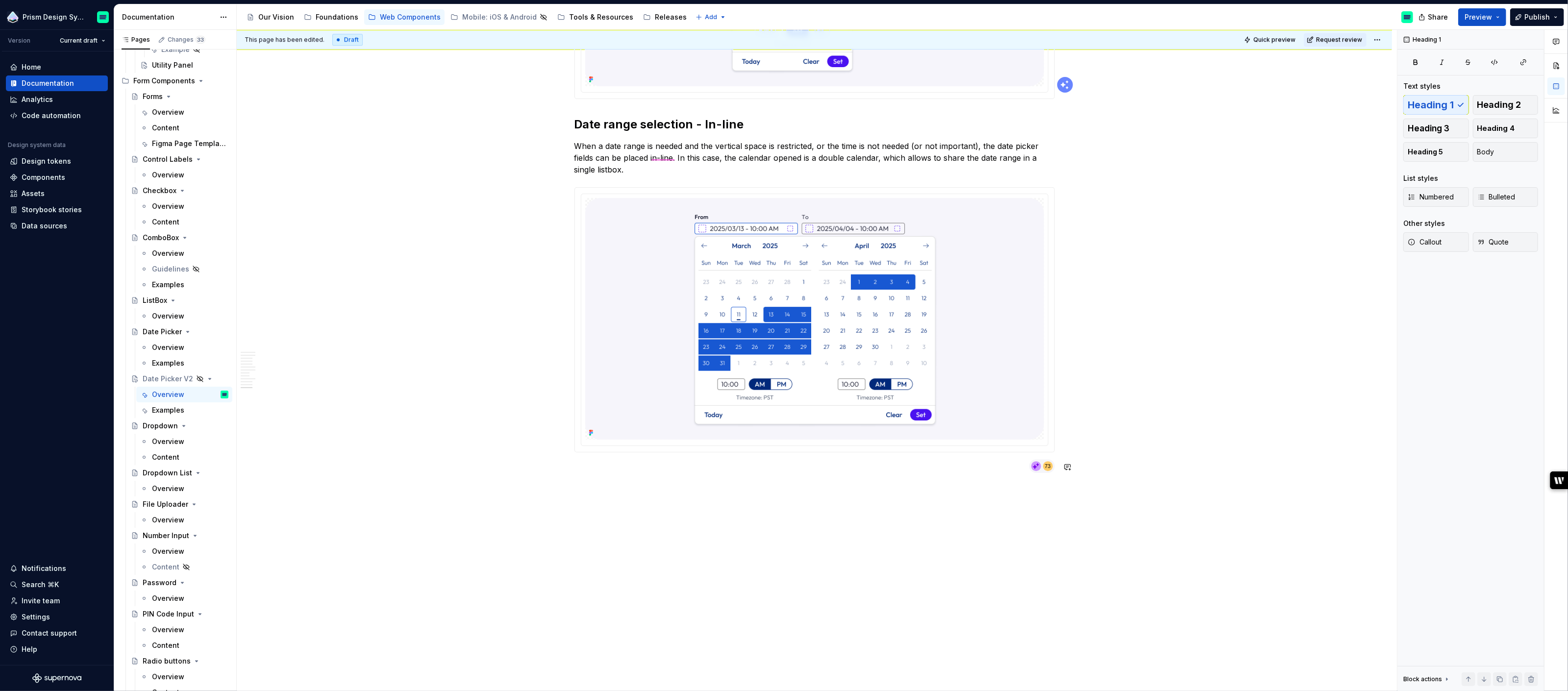
click at [626, 470] on p at bounding box center [815, 470] width 480 height 12
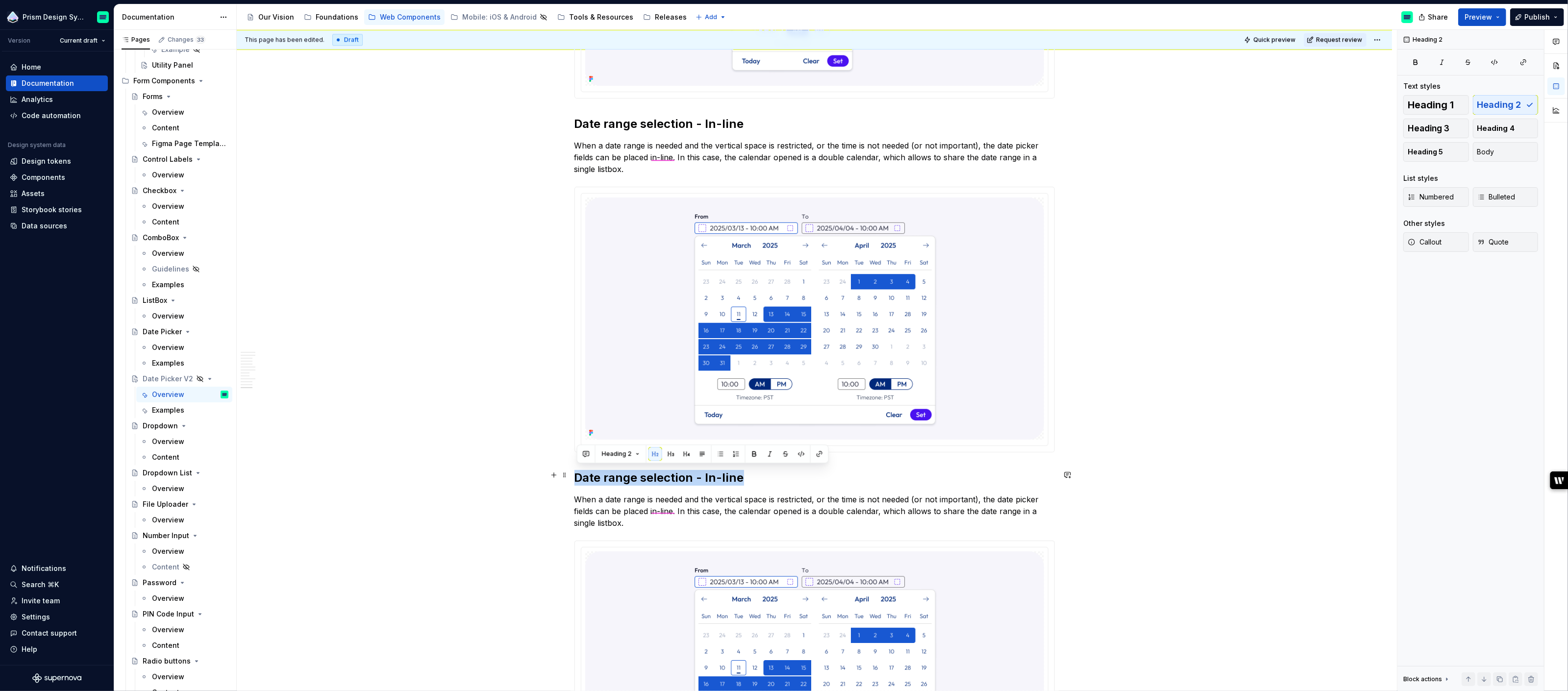
drag, startPoint x: 580, startPoint y: 472, endPoint x: 739, endPoint y: 472, distance: 159.0
click at [739, 472] on h2 "Date range selection - In-line" at bounding box center [815, 478] width 480 height 16
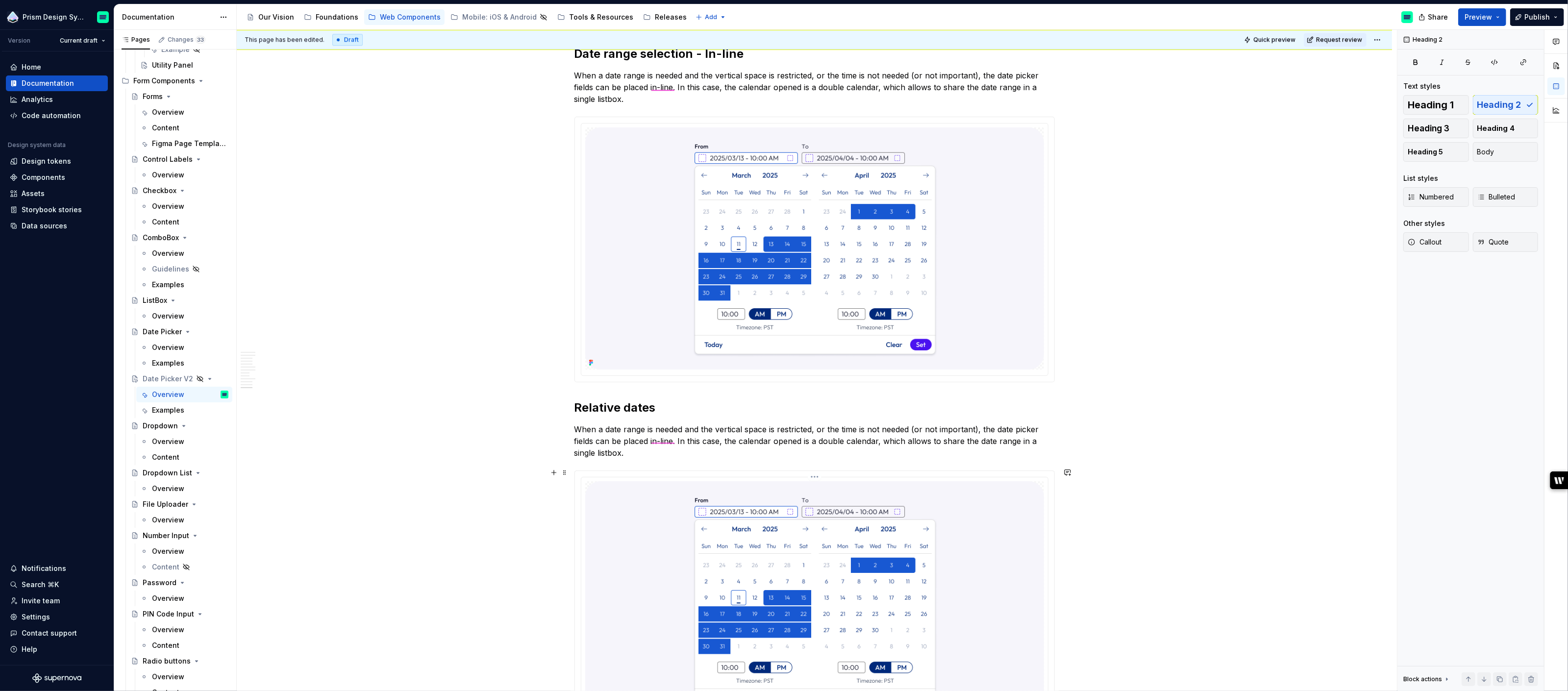
scroll to position [3308, 0]
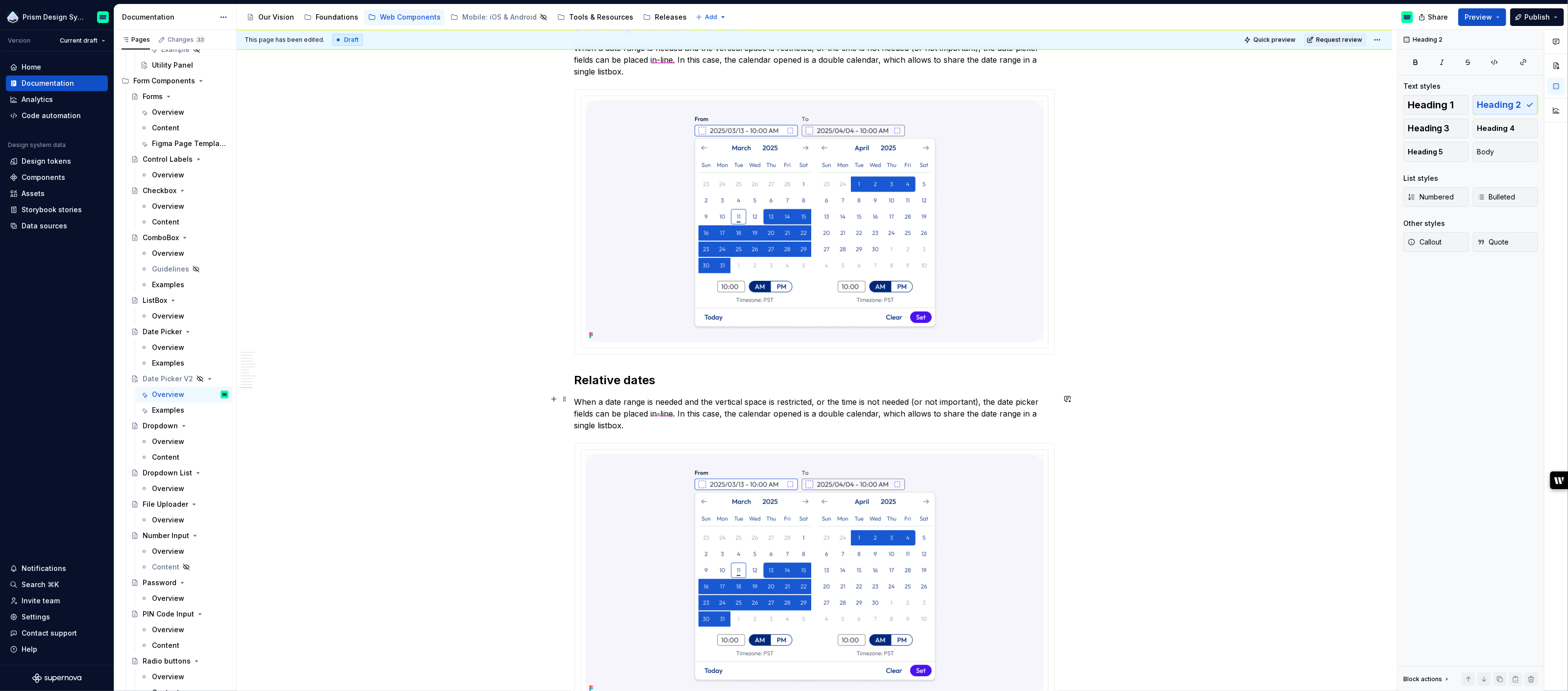
click at [634, 419] on p "When a date range is needed and the vertical space is restricted, or the time i…" at bounding box center [815, 414] width 480 height 35
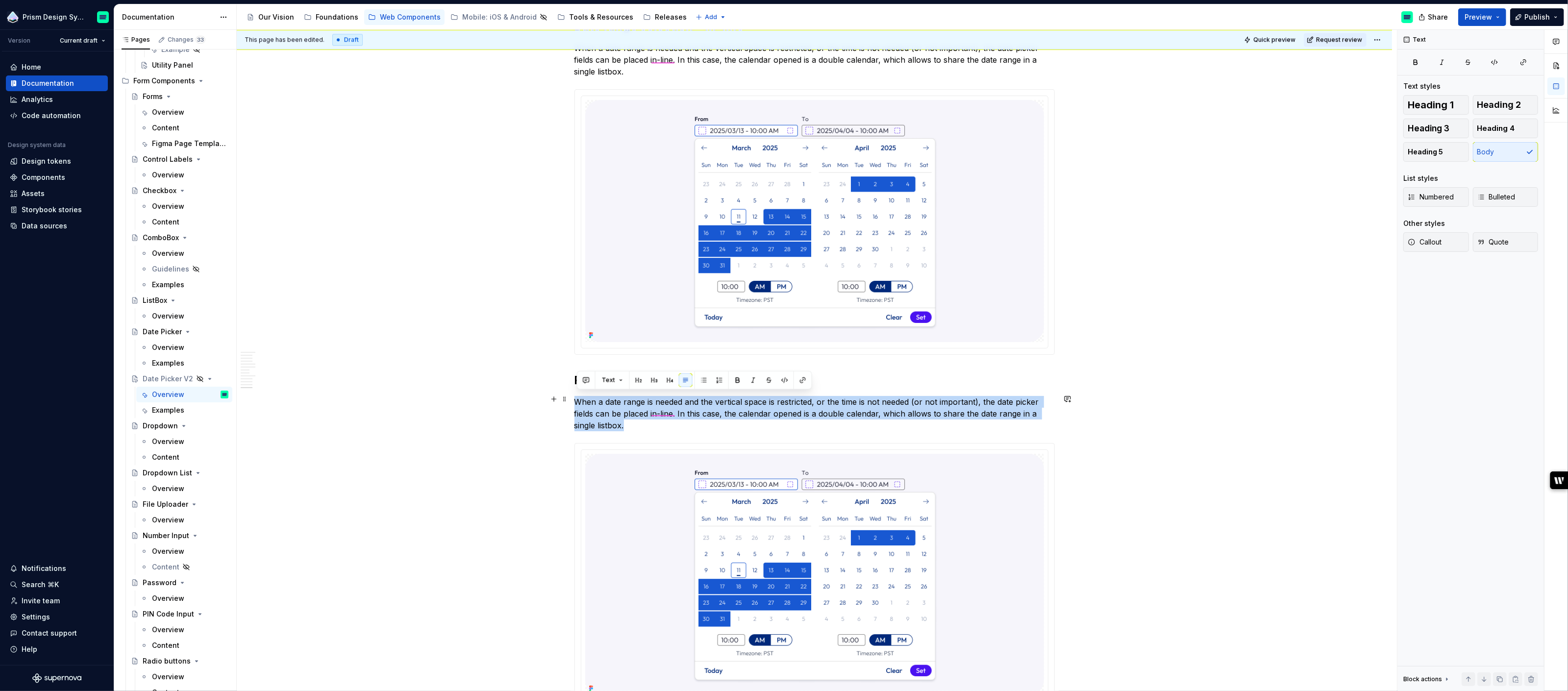
drag, startPoint x: 634, startPoint y: 419, endPoint x: 577, endPoint y: 401, distance: 59.8
click at [577, 401] on p "When a date range is needed and the vertical space is restricted, or the time i…" at bounding box center [815, 414] width 480 height 35
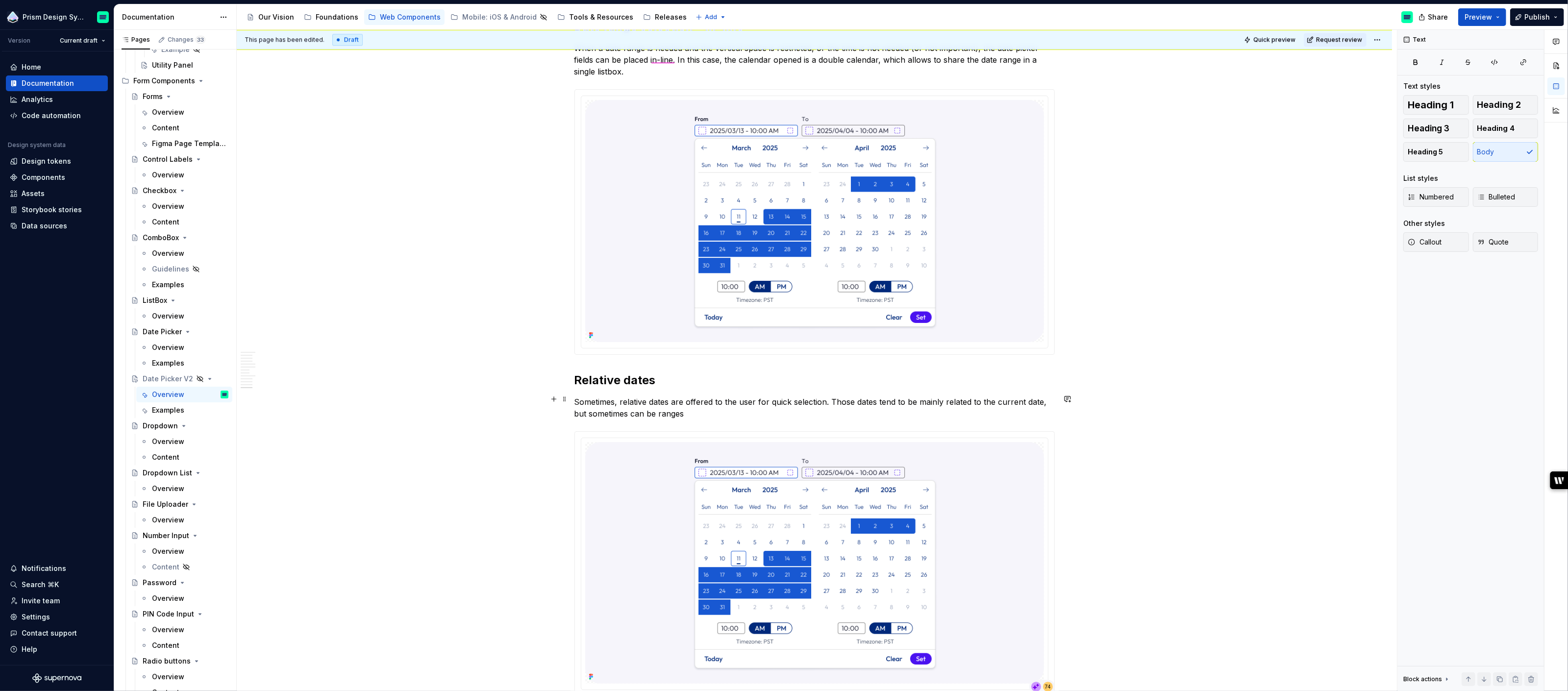
click at [932, 398] on p "Sometimes, relative dates are offered to the user for quick selection. Those da…" at bounding box center [815, 408] width 480 height 24
click at [683, 411] on p "Sometimes, relative dates are offered to the user for quick selection. Those da…" at bounding box center [815, 408] width 480 height 24
drag, startPoint x: 825, startPoint y: 411, endPoint x: 833, endPoint y: 397, distance: 16.1
click at [833, 397] on p "Sometimes, relative dates are offered to the user for quick selection. Those da…" at bounding box center [815, 408] width 480 height 24
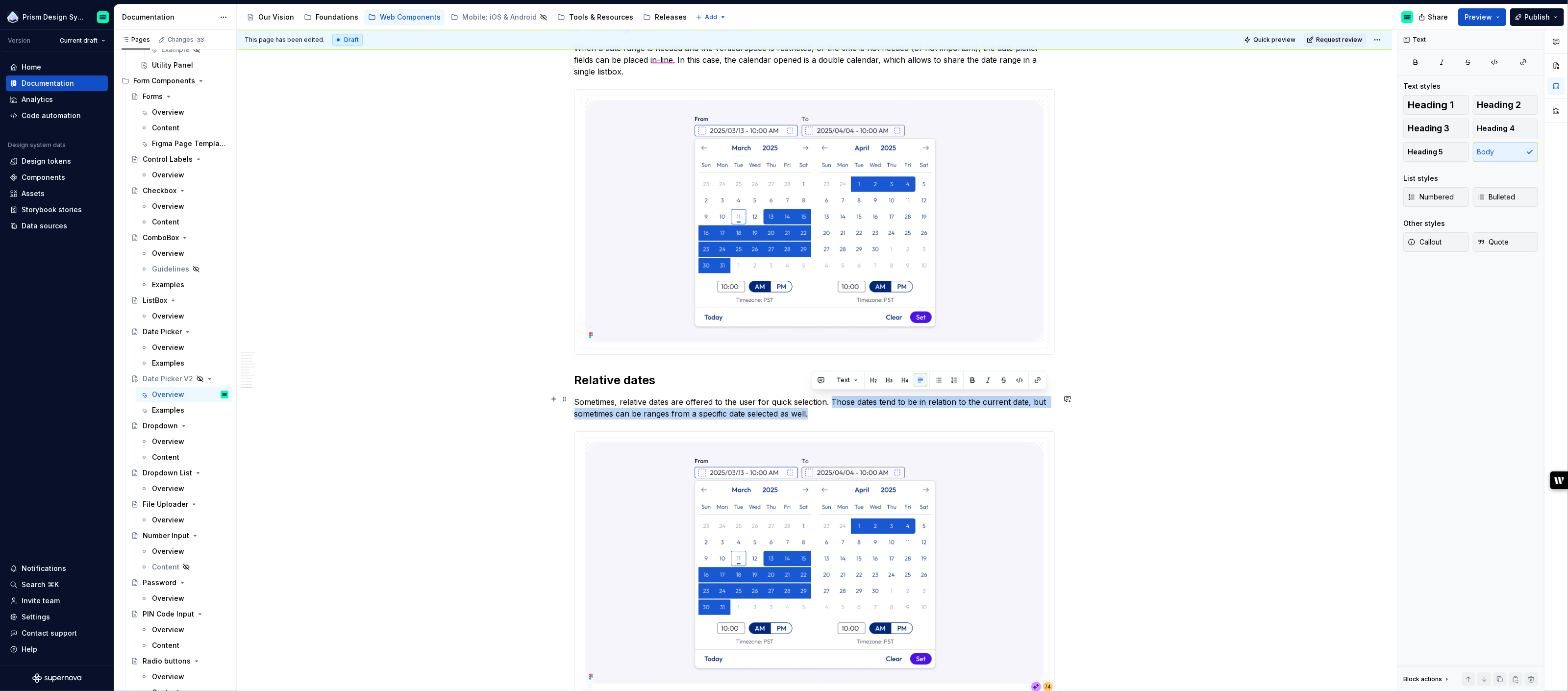
click at [856, 402] on p "Sometimes, relative dates are offered to the user for quick selection. Those da…" at bounding box center [815, 408] width 480 height 24
click at [886, 397] on p "Sometimes, relative dates are offered to the user for quick selection. Those da…" at bounding box center [815, 408] width 480 height 24
drag, startPoint x: 811, startPoint y: 409, endPoint x: 621, endPoint y: 415, distance: 190.1
click at [621, 415] on p "Sometimes, relative dates are offered to the user for quick selection. Those da…" at bounding box center [815, 408] width 480 height 24
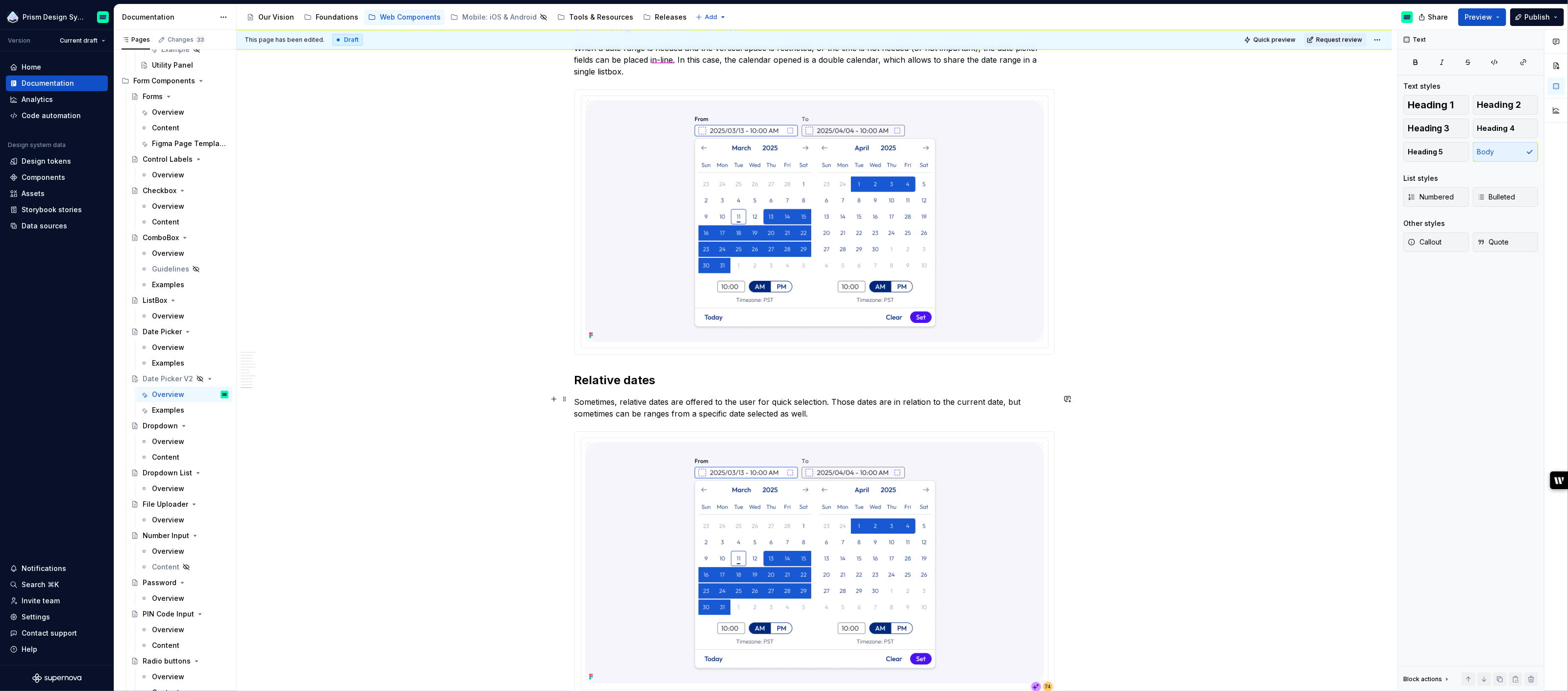
click at [600, 400] on p "Sometimes, relative dates are offered to the user for quick selection. Those da…" at bounding box center [815, 408] width 480 height 24
drag, startPoint x: 622, startPoint y: 398, endPoint x: 575, endPoint y: 398, distance: 47.0
click at [786, 398] on p "Relative dates are offered to the user for quick selection. Those dates are in …" at bounding box center [815, 408] width 480 height 24
click at [805, 402] on p "Relative dates are offered to the user for quick selection of date or date rang…" at bounding box center [815, 408] width 480 height 24
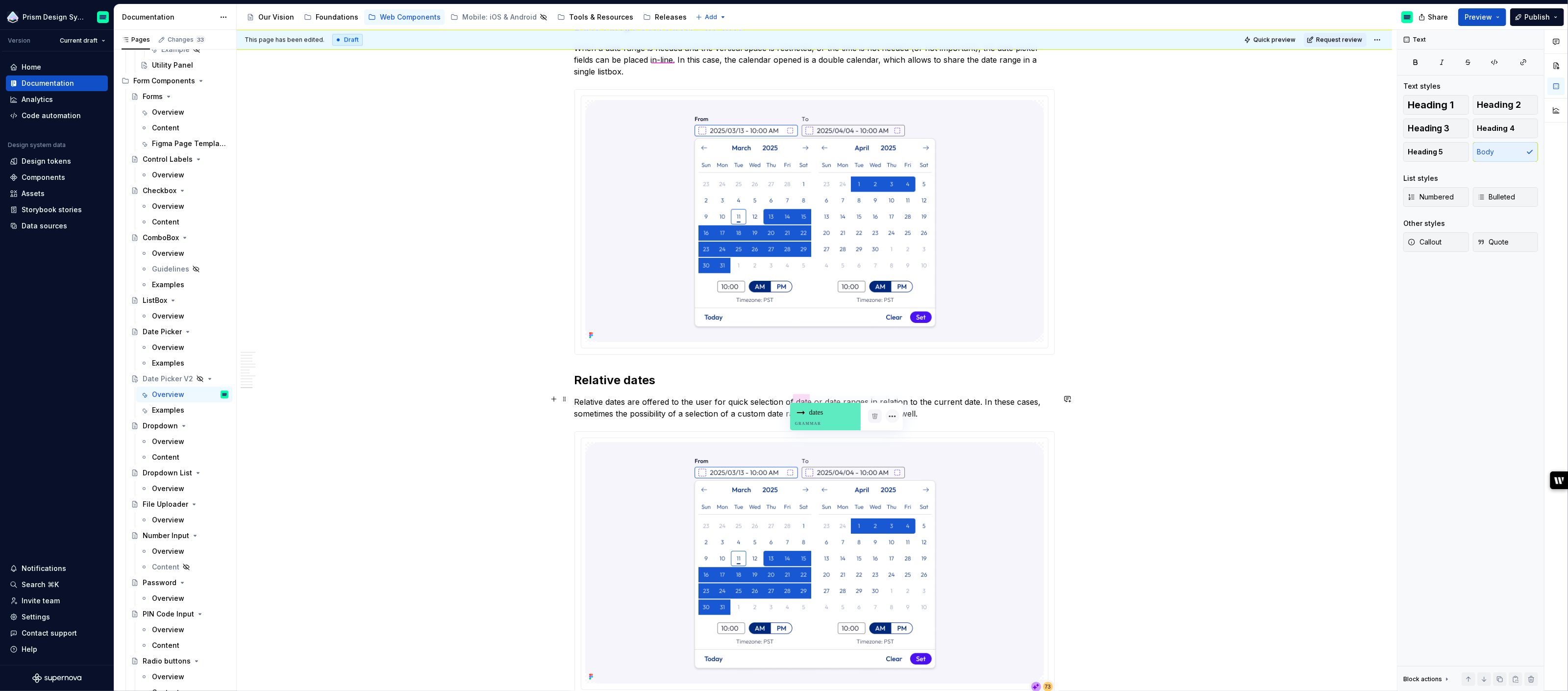
click at [820, 411] on div "dates Grammar" at bounding box center [826, 416] width 71 height 27
click at [938, 410] on p "Relative dates are offered to the user for quick selection of dates or date ran…" at bounding box center [815, 408] width 480 height 24
click at [812, 399] on p "Relative dates are offered to the user for quick selection of dates or date ran…" at bounding box center [815, 408] width 480 height 24
click at [927, 409] on p "Relative dates are offered to the user for quick selection of dates or date ran…" at bounding box center [815, 408] width 480 height 24
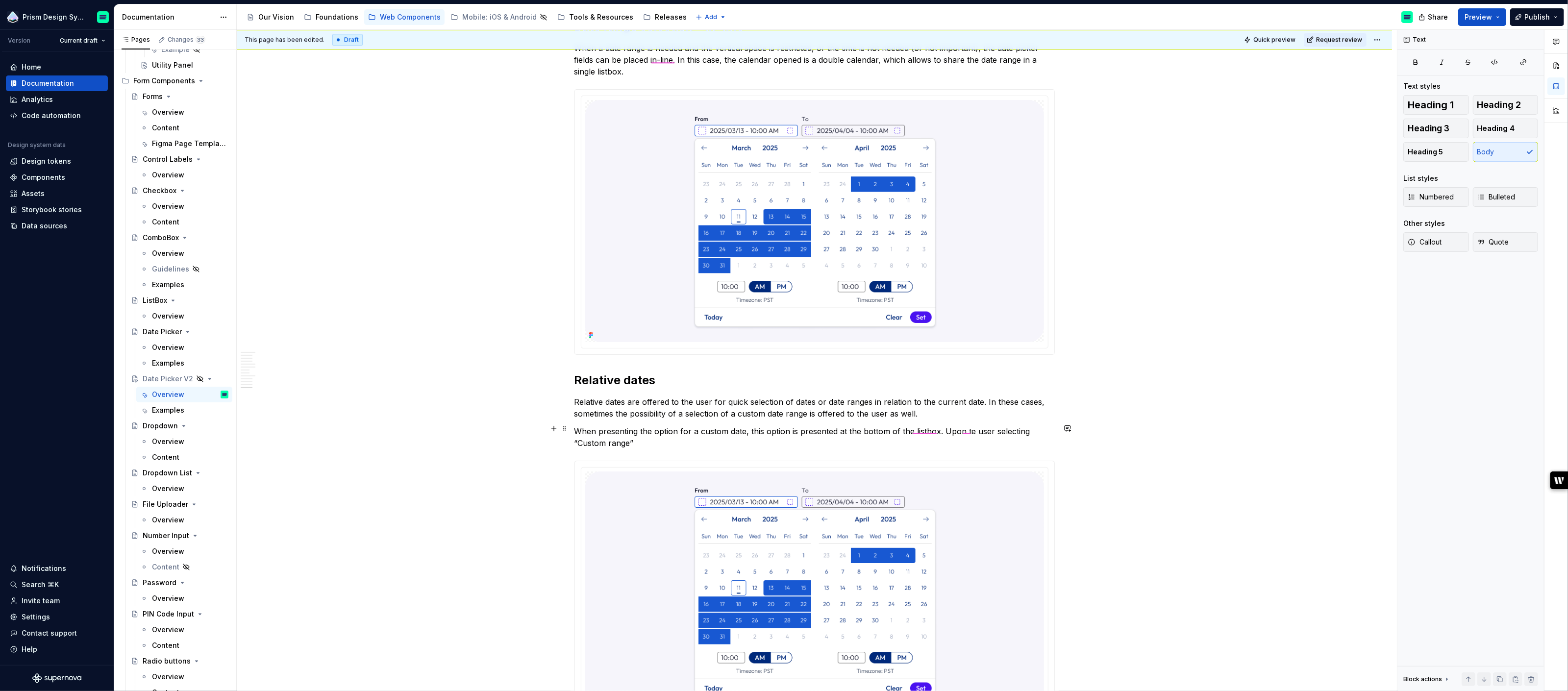
click at [645, 441] on p "When presenting the option for a custom date, this option is presented at the b…" at bounding box center [815, 437] width 480 height 24
click at [983, 439] on div "the Spelling" at bounding box center [996, 445] width 71 height 27
click at [828, 433] on p "When presenting the option for a custom date, this option is presented at the b…" at bounding box center [815, 437] width 480 height 24
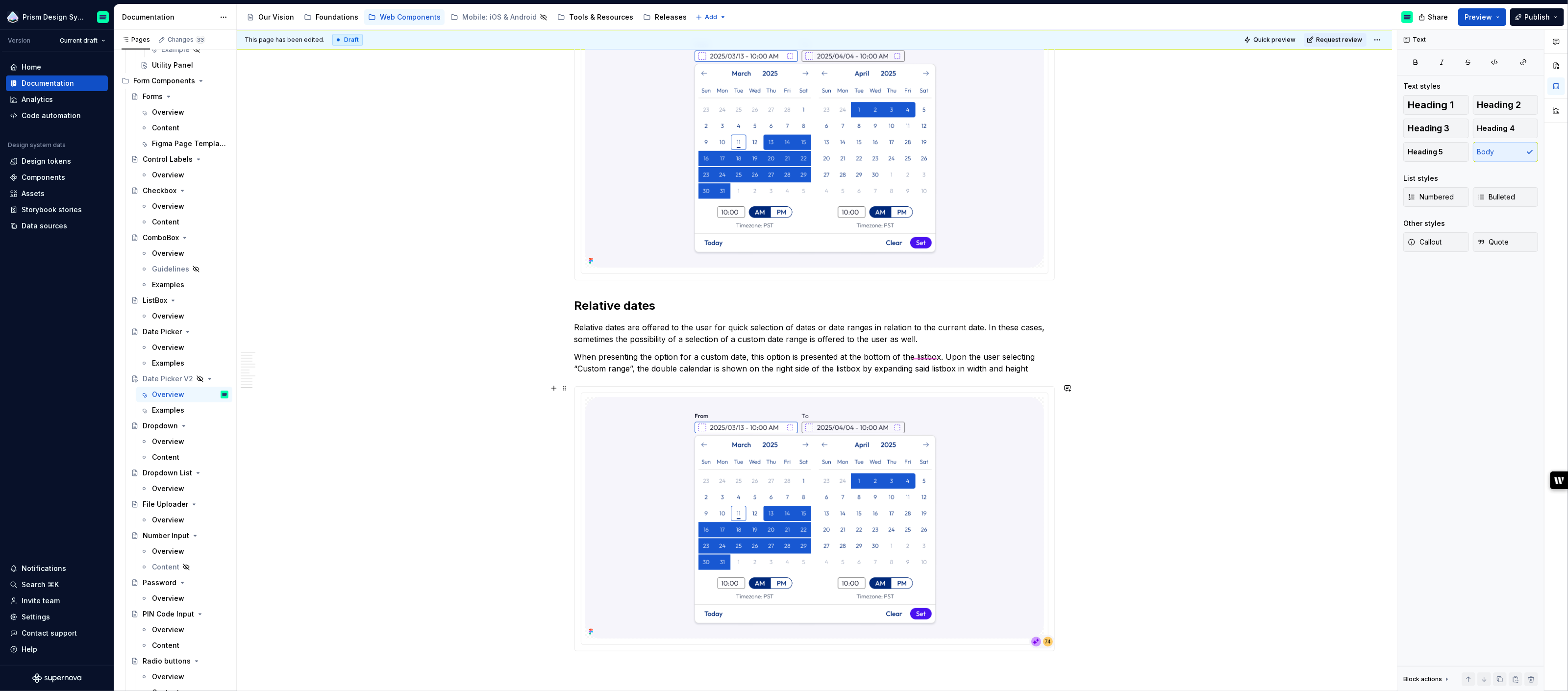
scroll to position [3411, 0]
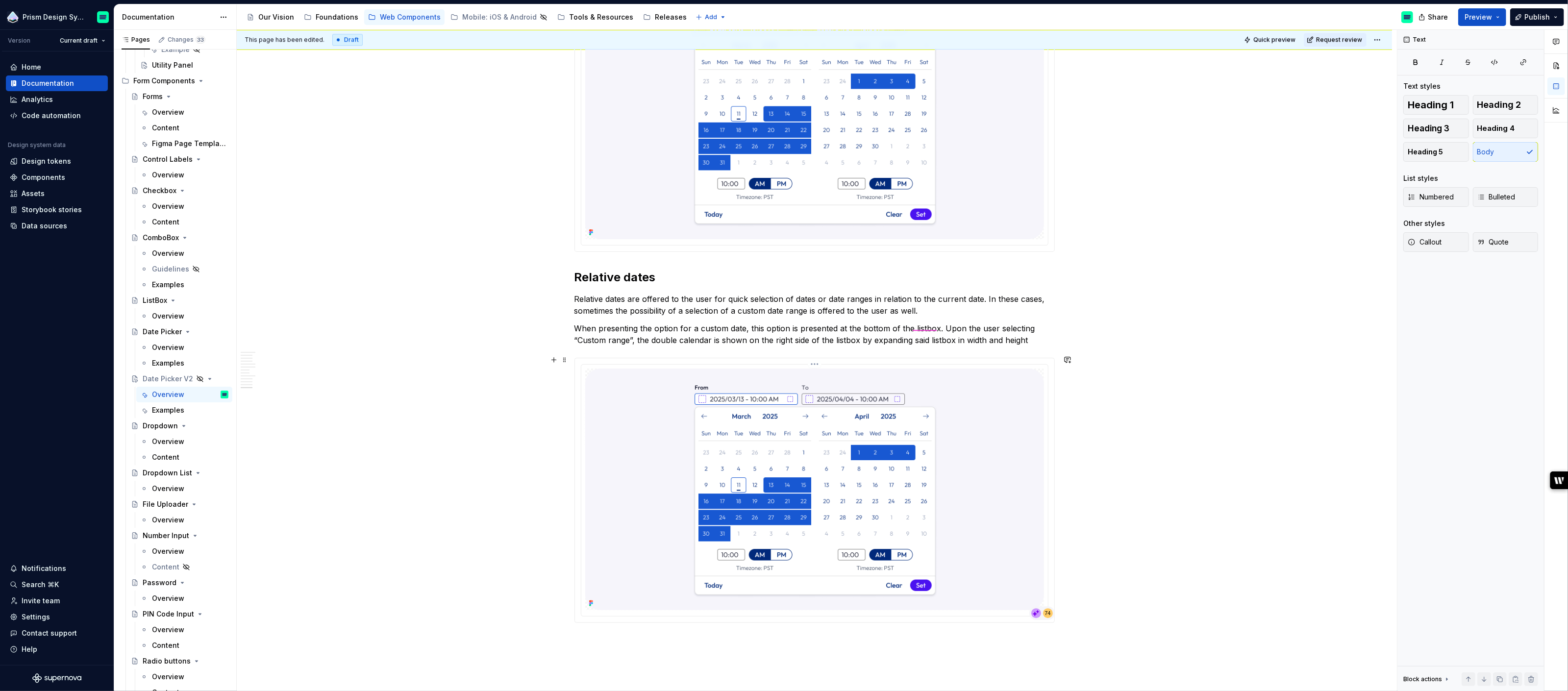
click at [828, 433] on img at bounding box center [814, 489] width 459 height 242
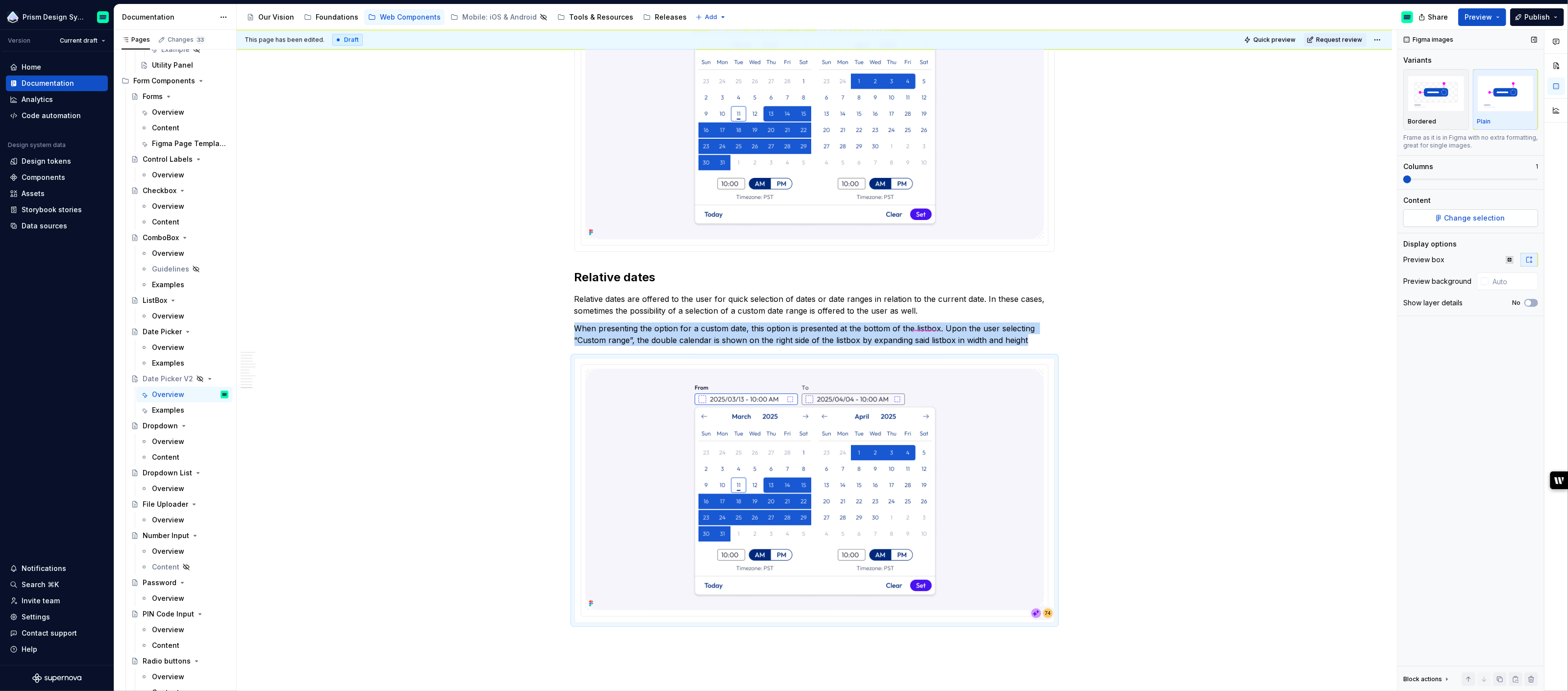
click at [1485, 219] on span "Change selection" at bounding box center [1475, 218] width 61 height 10
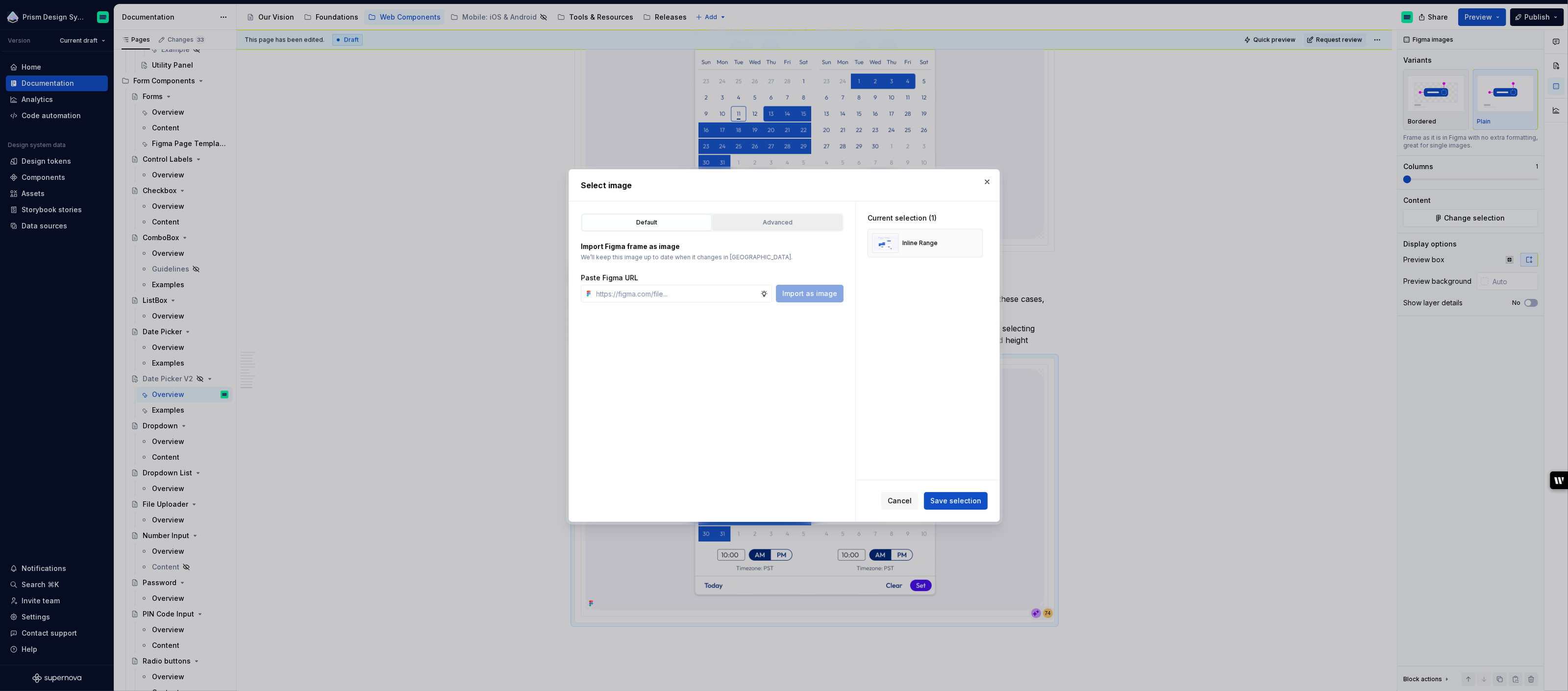
click at [786, 225] on div "Advanced" at bounding box center [778, 222] width 123 height 10
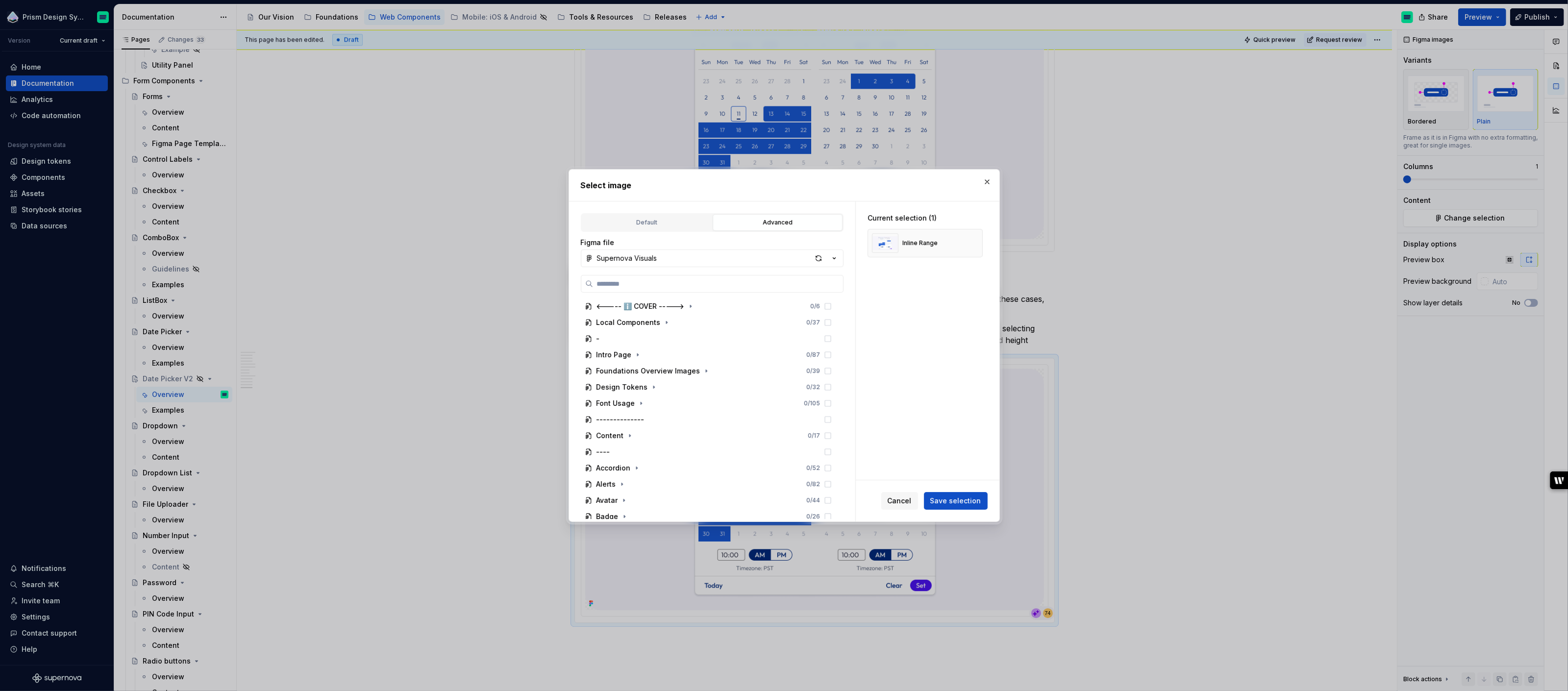
type textarea "*"
